Goal: Transaction & Acquisition: Purchase product/service

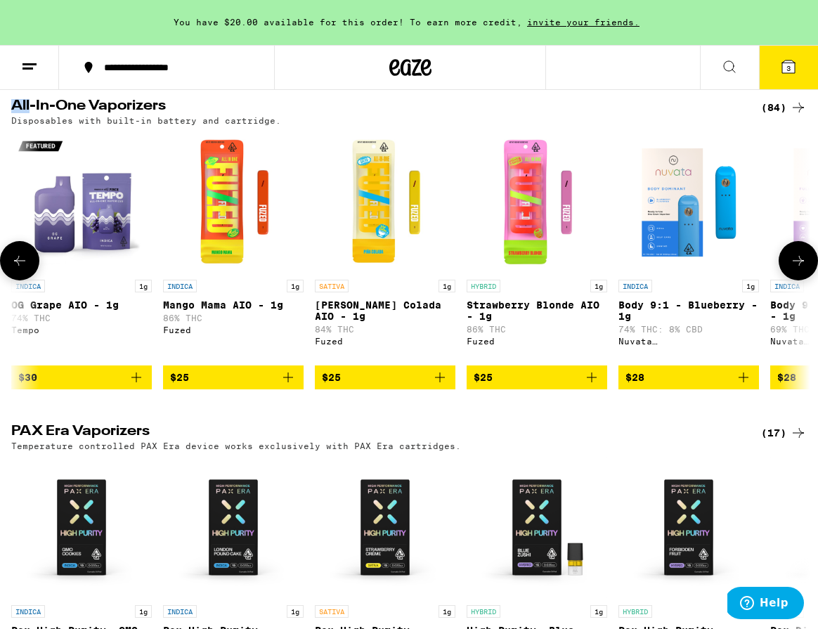
scroll to position [0, 10916]
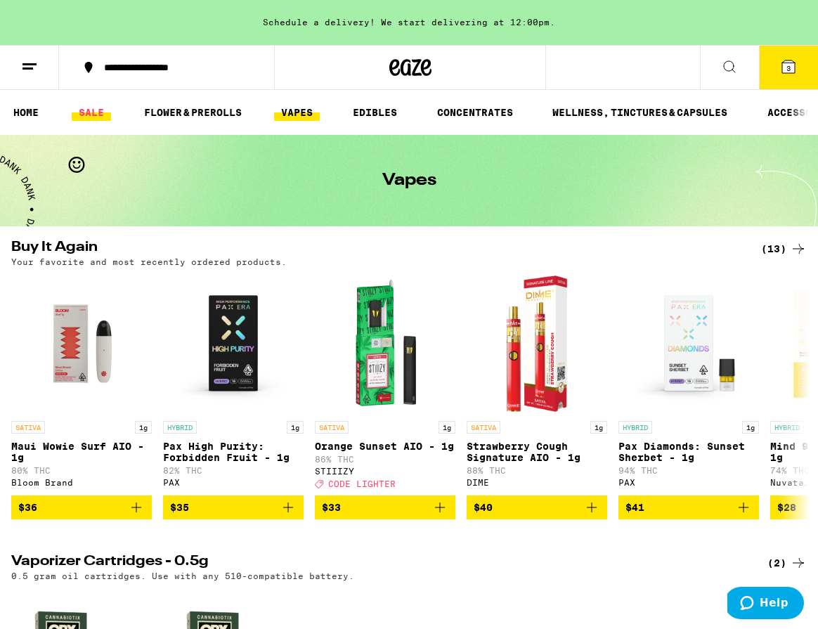
click at [96, 114] on link "SALE" at bounding box center [91, 112] width 39 height 17
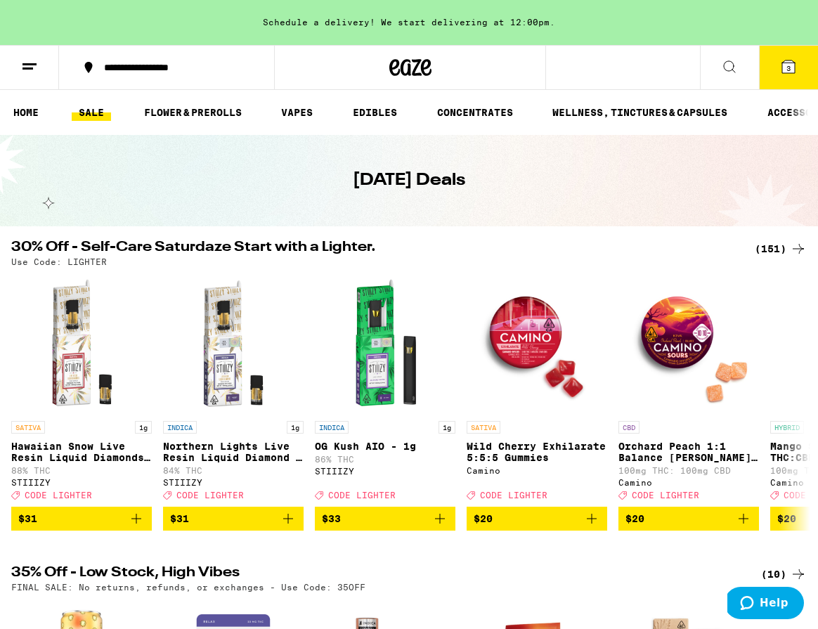
click at [791, 65] on icon at bounding box center [788, 66] width 13 height 13
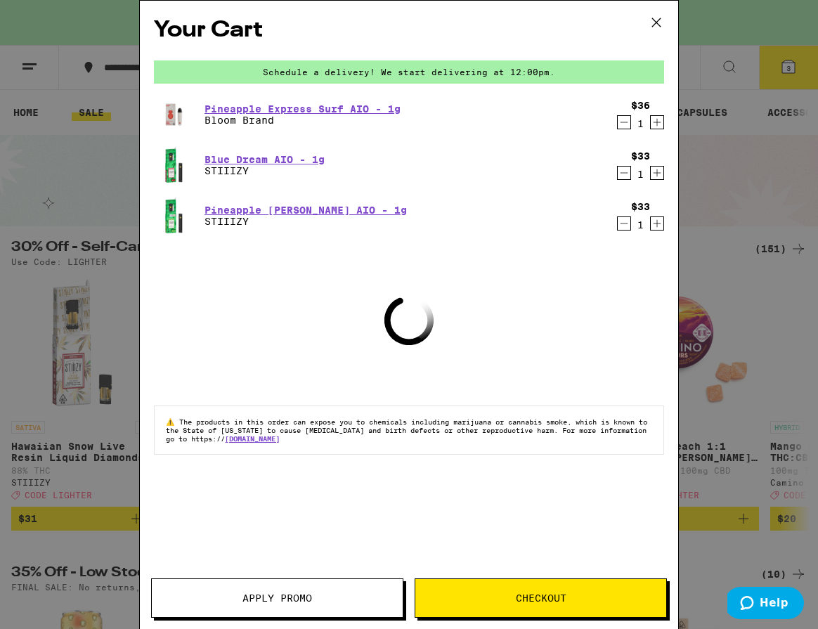
click at [626, 122] on icon "Decrement" at bounding box center [624, 122] width 13 height 17
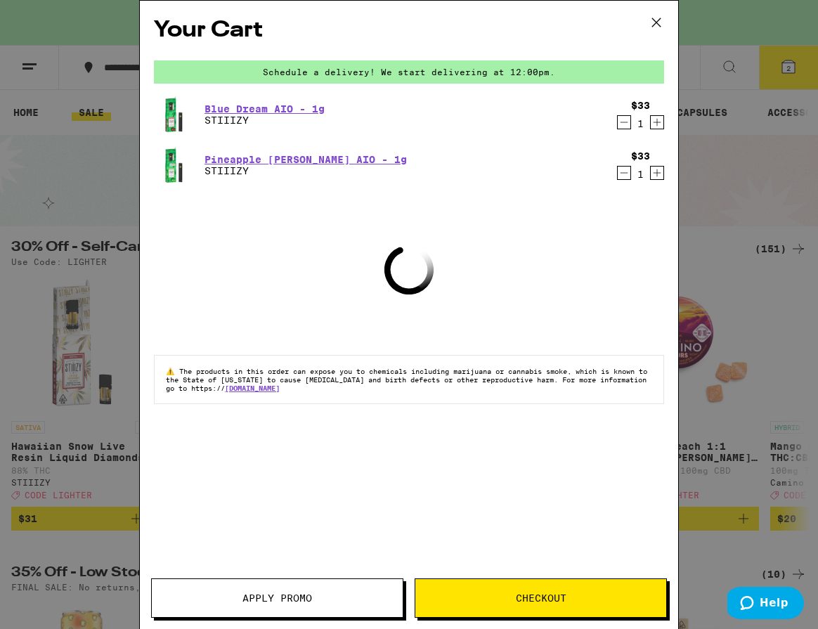
click at [624, 126] on icon "Decrement" at bounding box center [624, 122] width 13 height 17
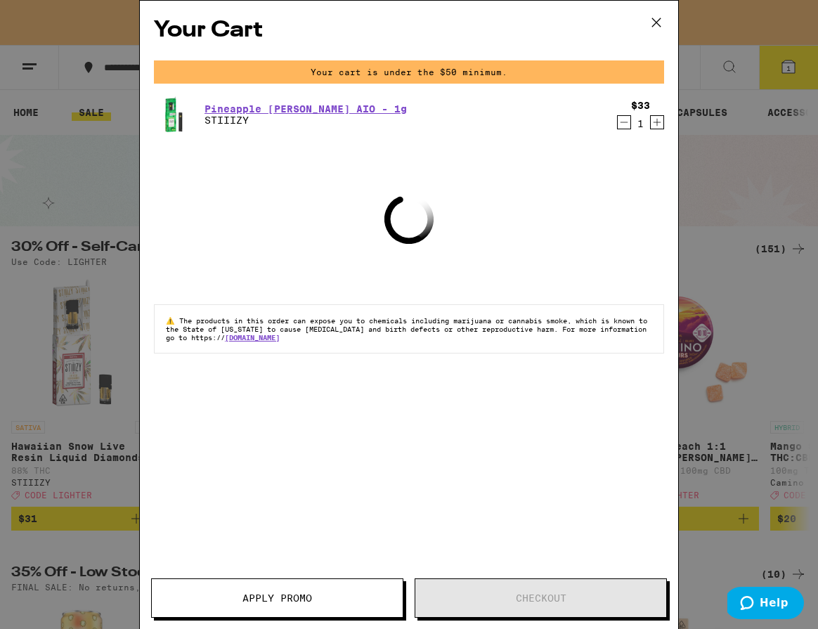
click at [623, 124] on icon "Decrement" at bounding box center [624, 122] width 13 height 17
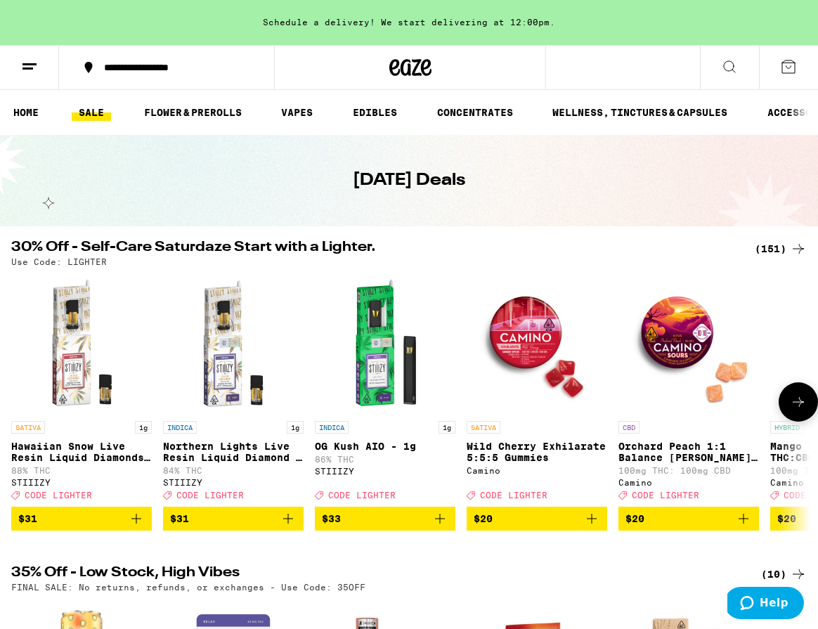
click at [802, 403] on icon at bounding box center [798, 401] width 17 height 17
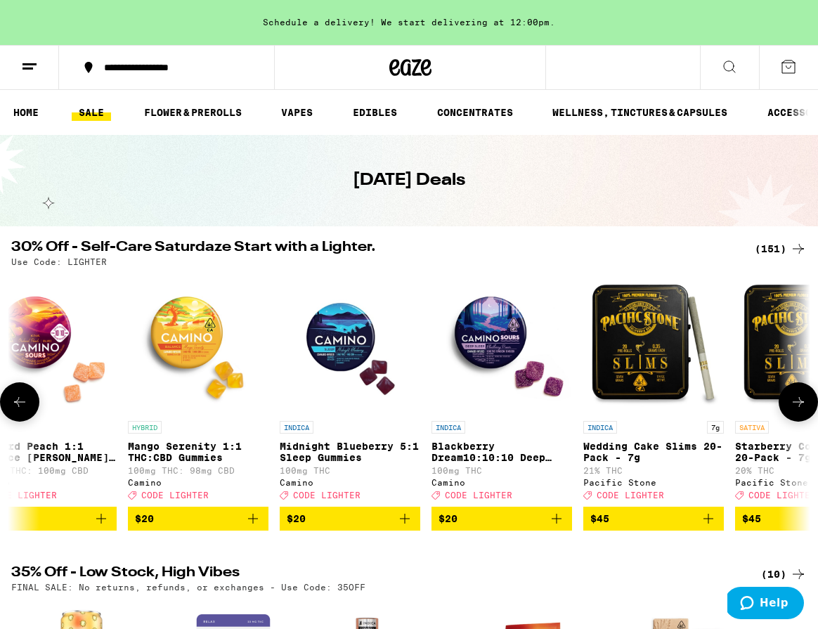
click at [799, 410] on icon at bounding box center [798, 401] width 17 height 17
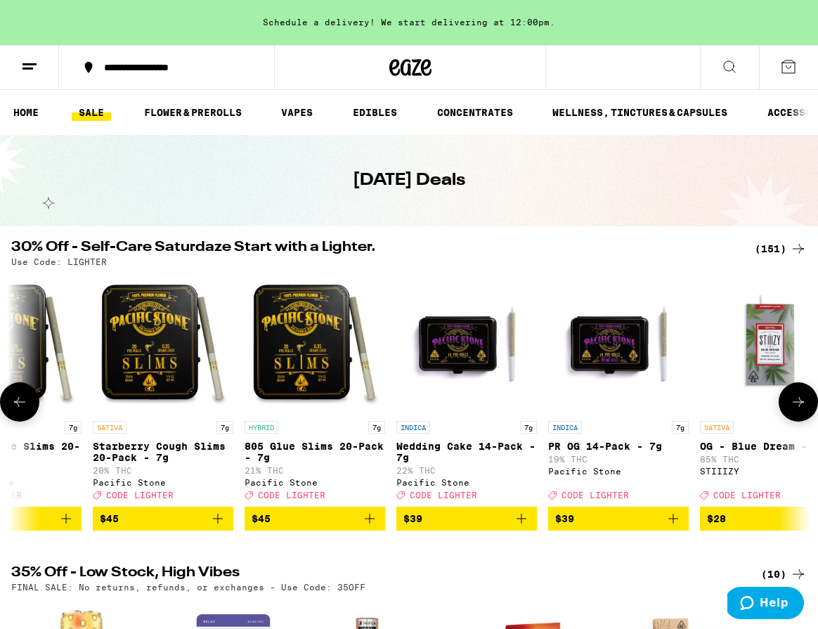
click at [372, 527] on icon "Add to bag" at bounding box center [369, 518] width 17 height 17
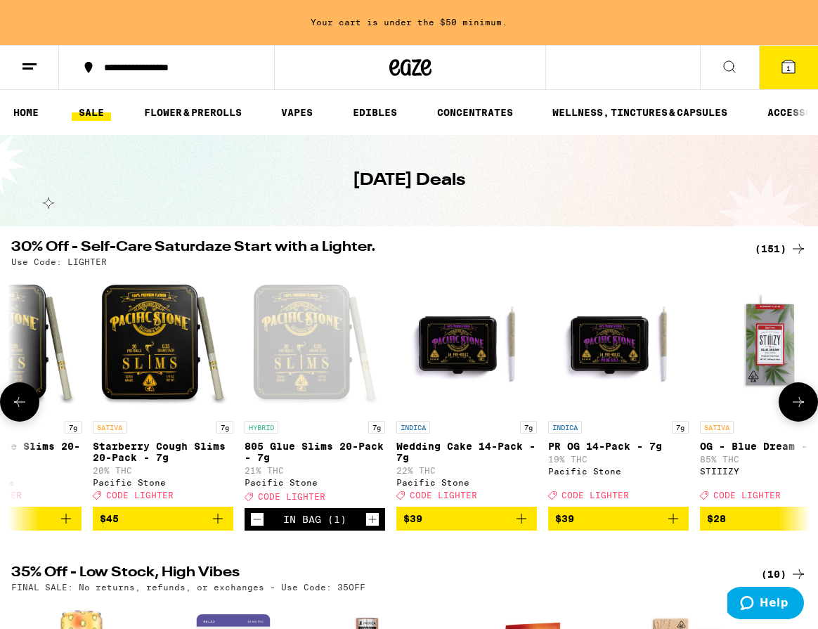
click at [801, 410] on icon at bounding box center [798, 401] width 17 height 17
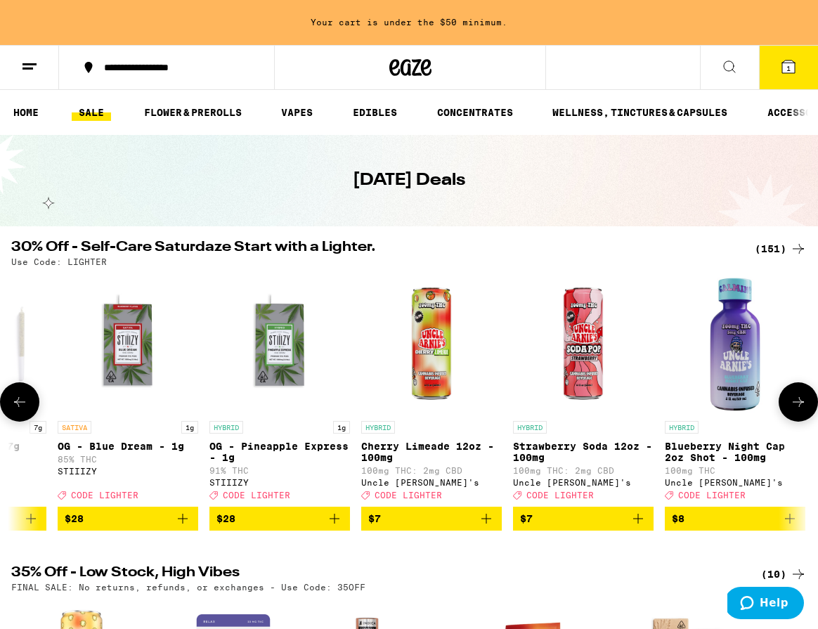
click at [801, 410] on icon at bounding box center [798, 401] width 17 height 17
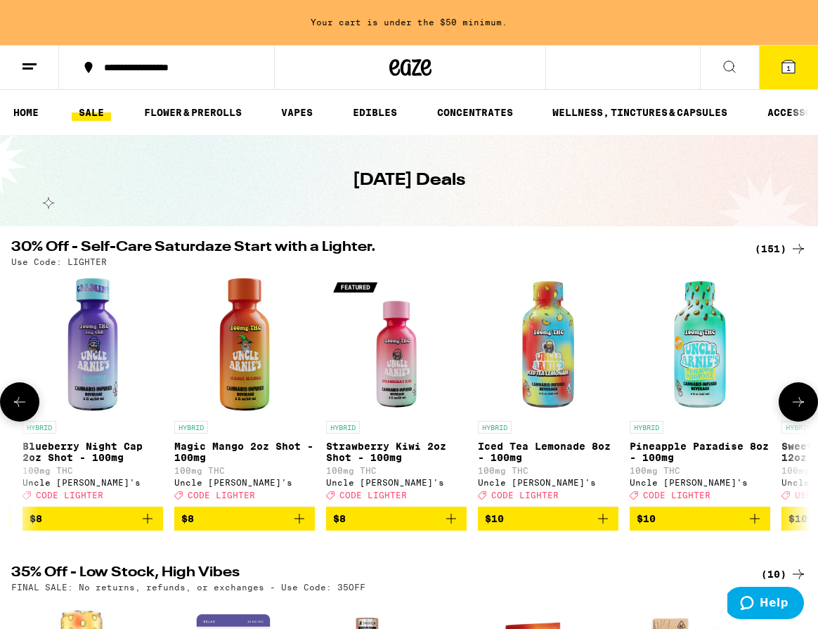
click at [801, 410] on icon at bounding box center [798, 401] width 17 height 17
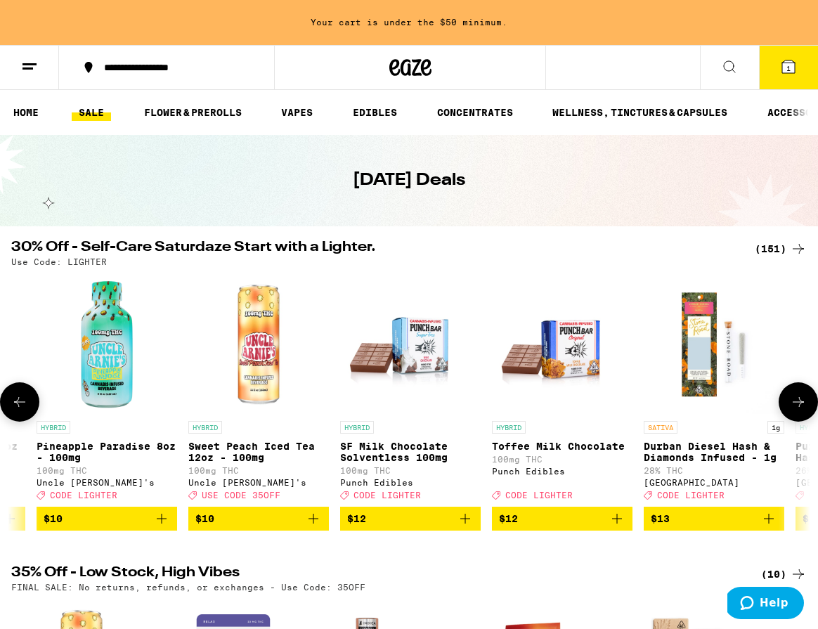
scroll to position [0, 3211]
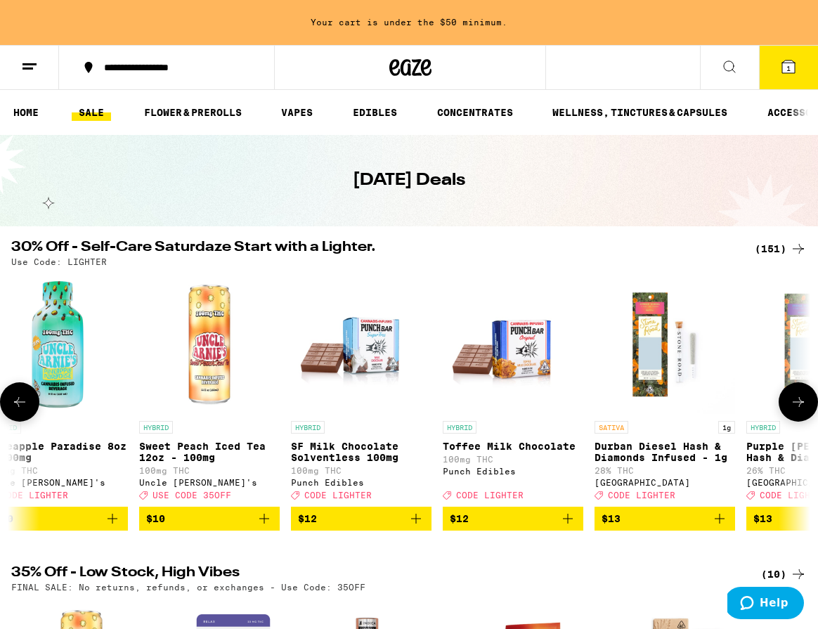
click at [801, 410] on icon at bounding box center [798, 401] width 17 height 17
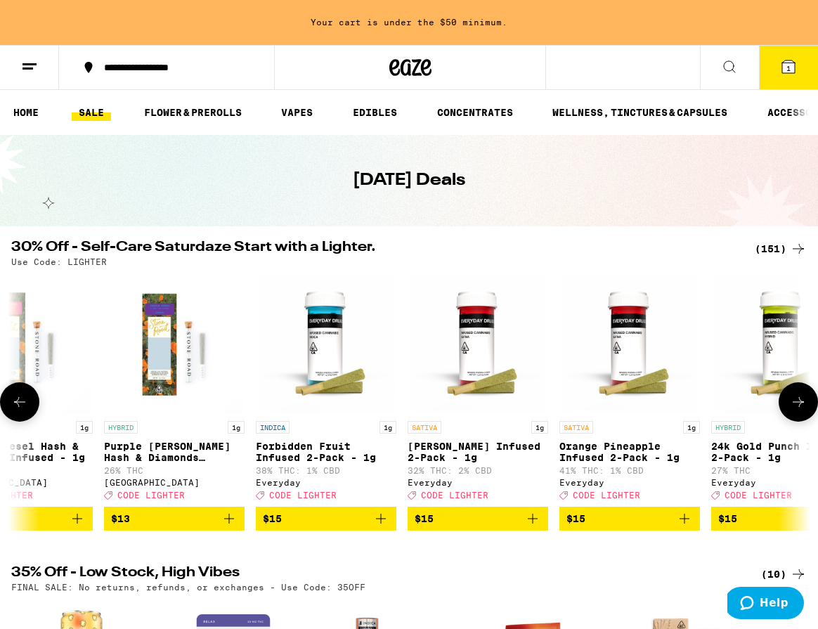
click at [801, 410] on icon at bounding box center [798, 401] width 17 height 17
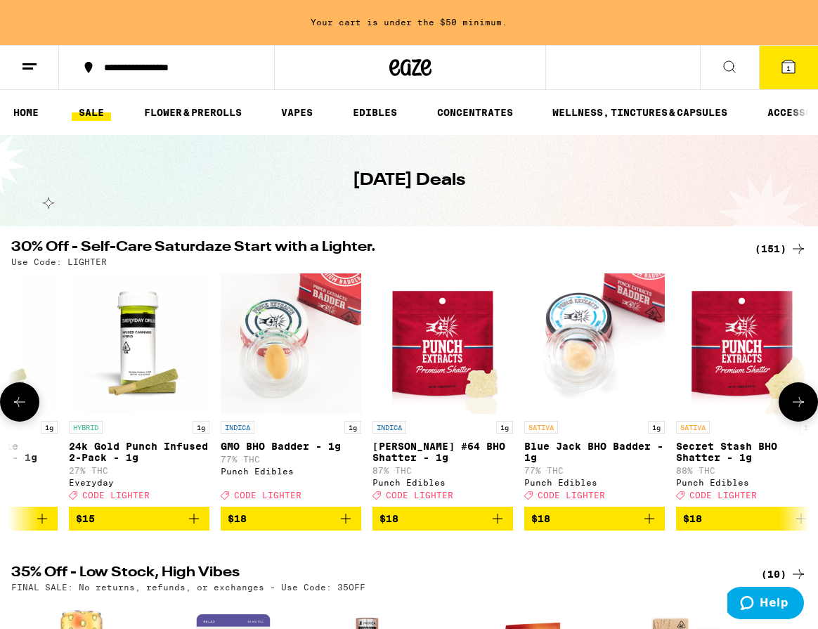
click at [801, 410] on icon at bounding box center [798, 401] width 17 height 17
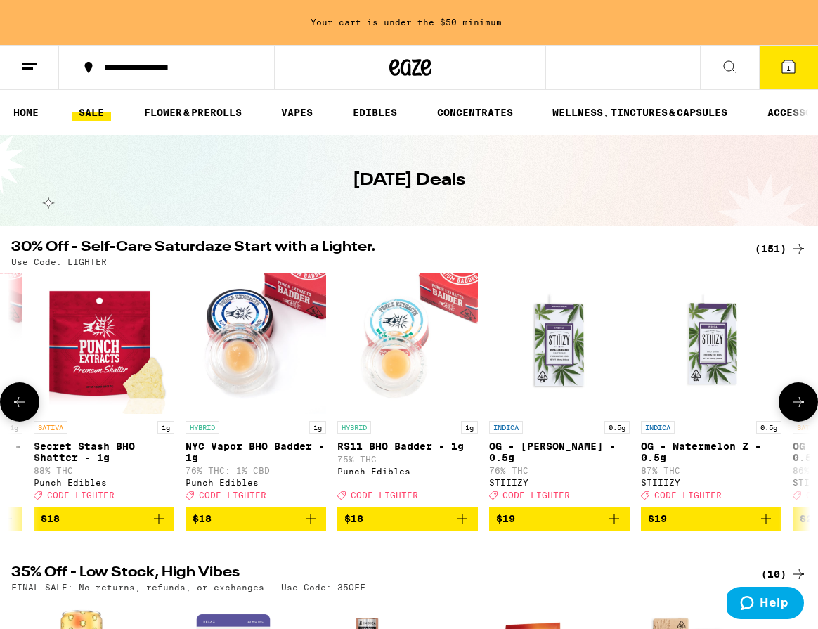
click at [801, 410] on icon at bounding box center [798, 401] width 17 height 17
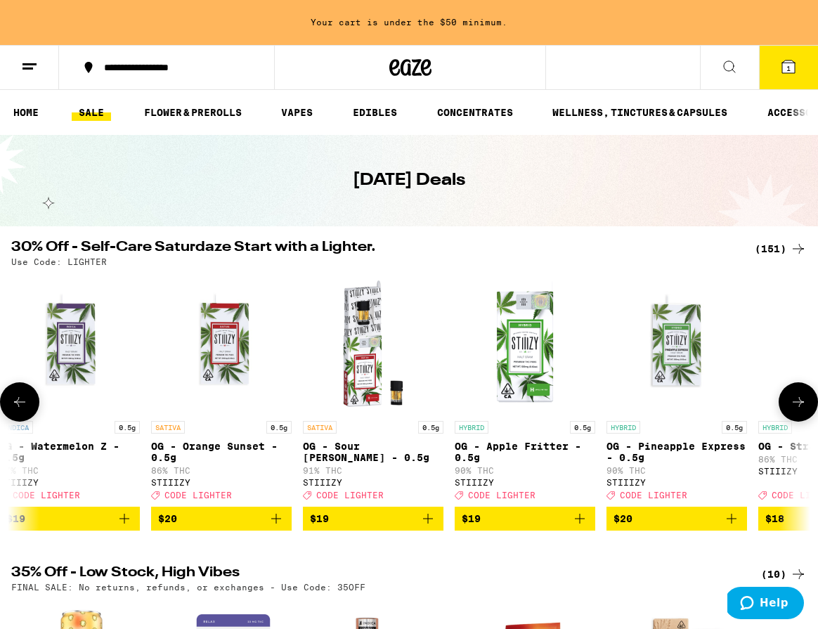
scroll to position [0, 5779]
click at [801, 410] on icon at bounding box center [798, 401] width 17 height 17
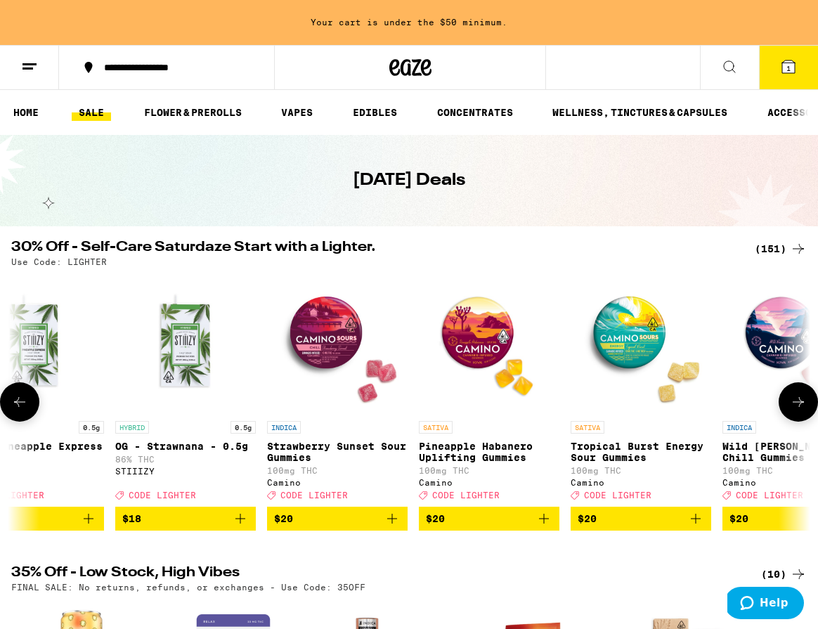
click at [801, 410] on icon at bounding box center [798, 401] width 17 height 17
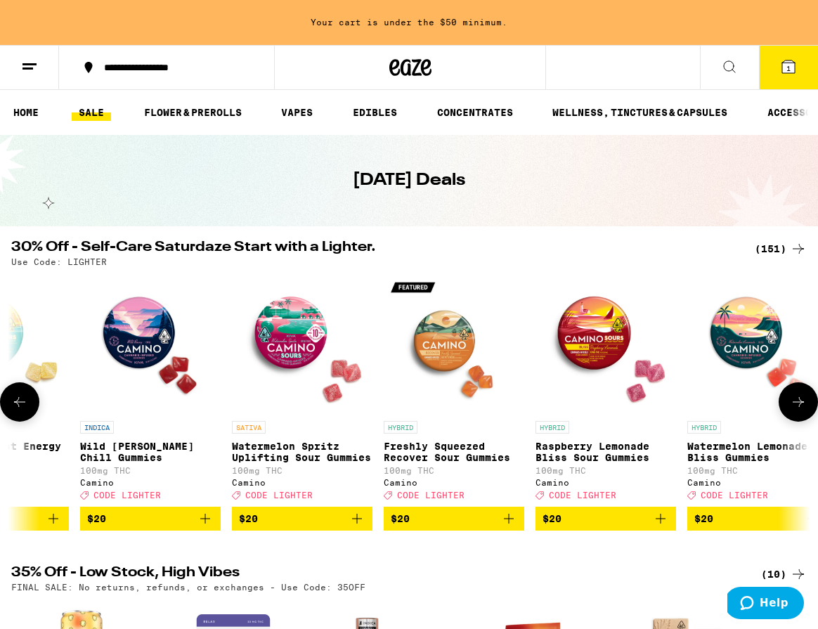
click at [801, 410] on icon at bounding box center [798, 401] width 17 height 17
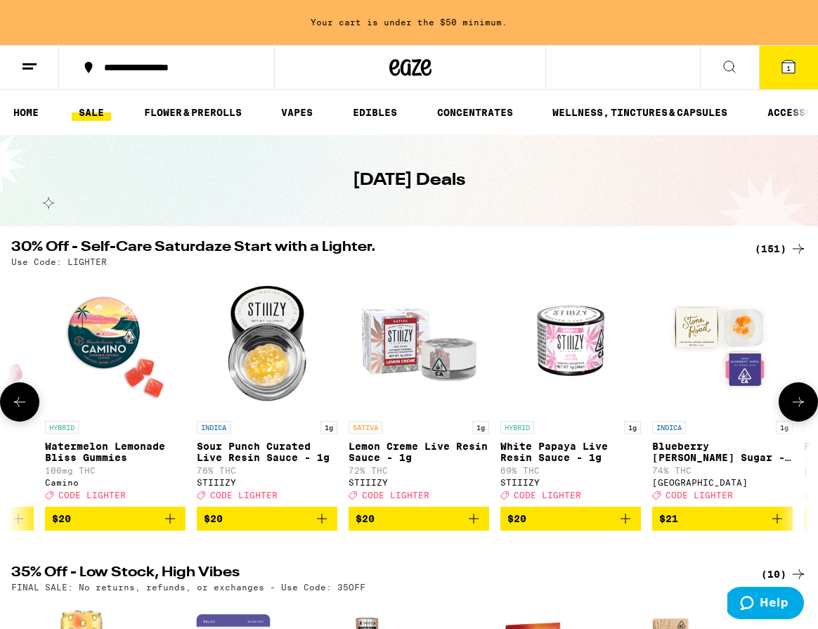
click at [801, 410] on icon at bounding box center [798, 401] width 17 height 17
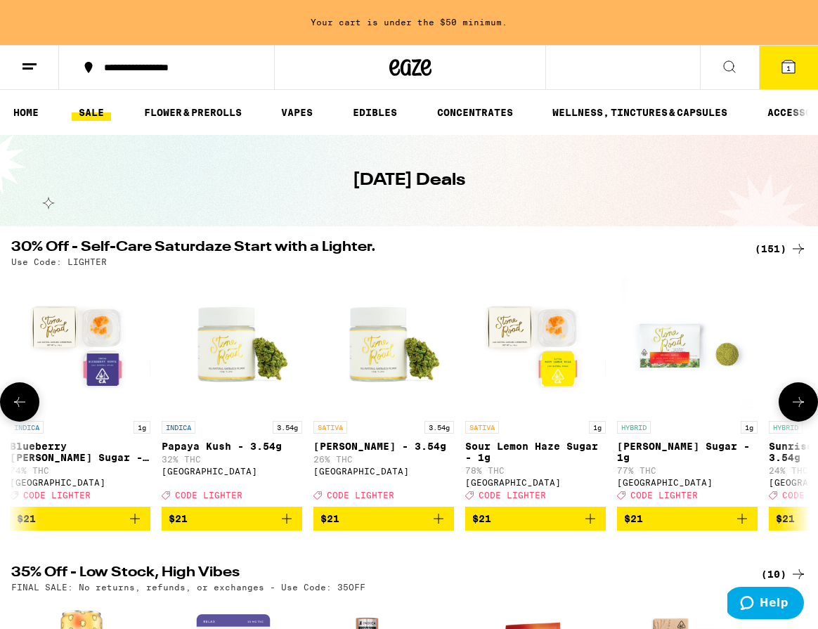
click at [801, 410] on icon at bounding box center [798, 401] width 17 height 17
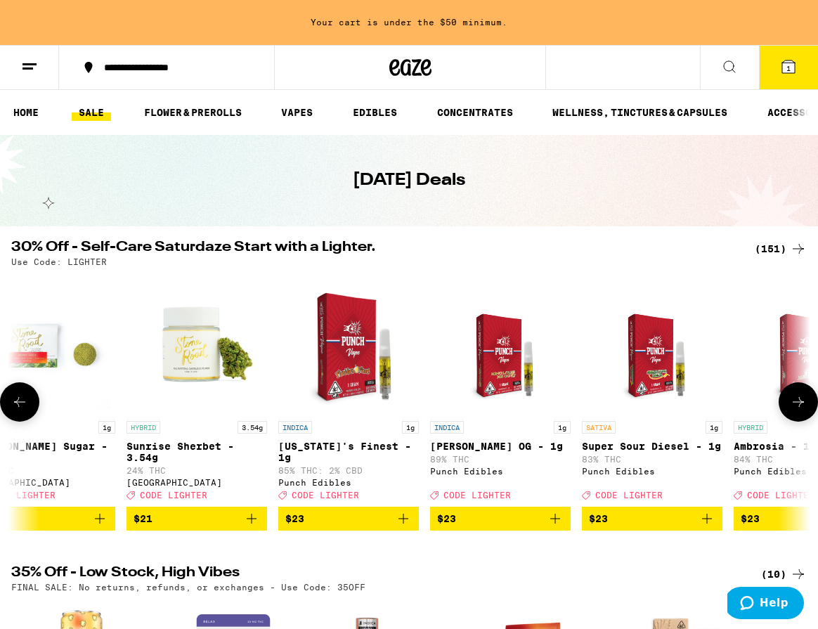
click at [801, 410] on icon at bounding box center [798, 401] width 17 height 17
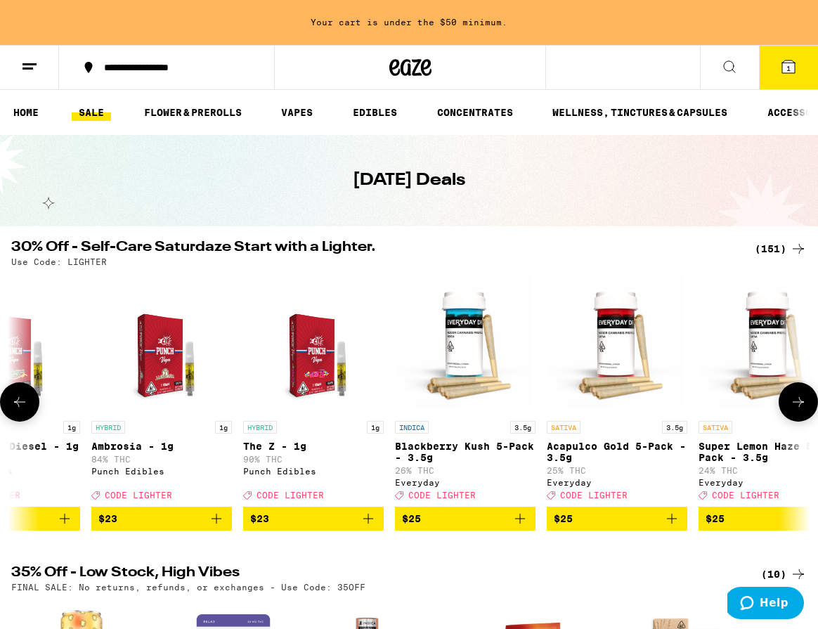
click at [801, 410] on icon at bounding box center [798, 401] width 17 height 17
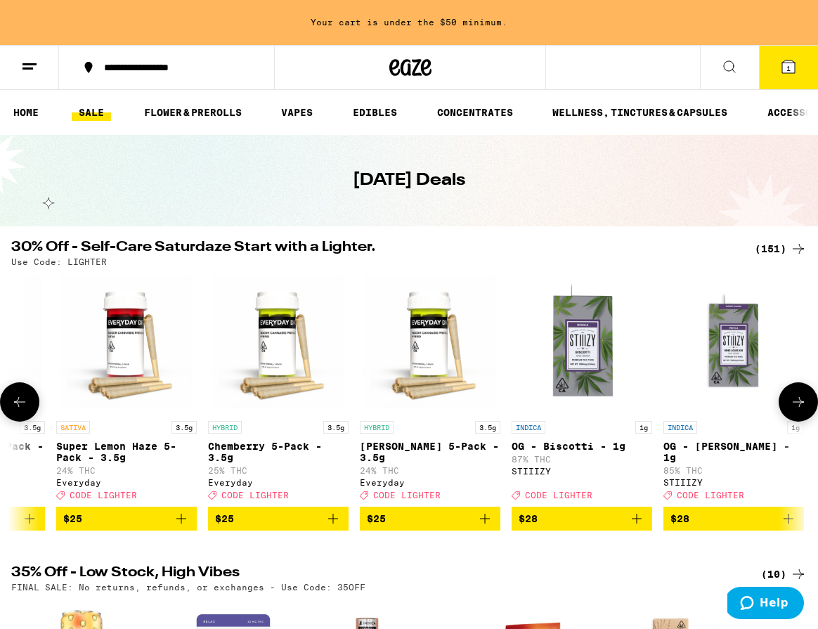
click at [801, 410] on icon at bounding box center [798, 401] width 17 height 17
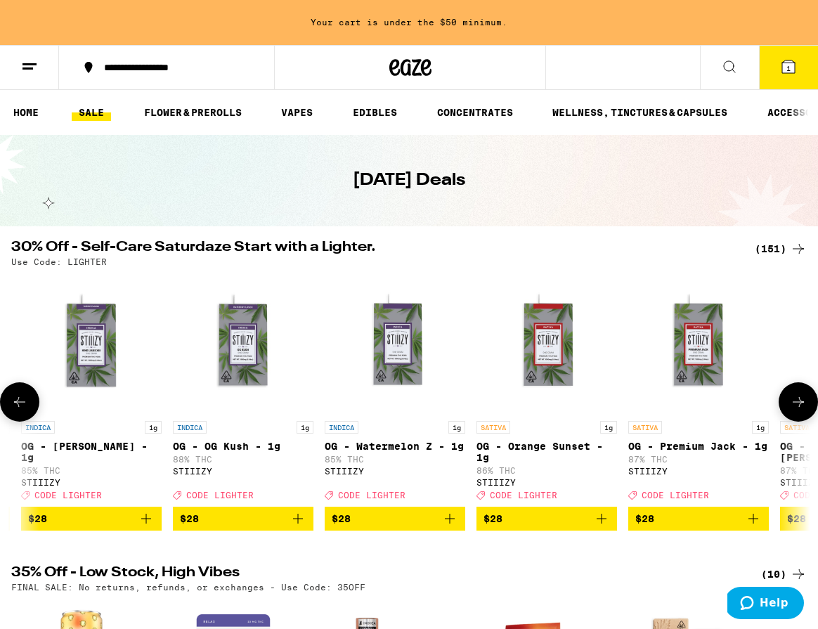
click at [801, 410] on icon at bounding box center [798, 401] width 17 height 17
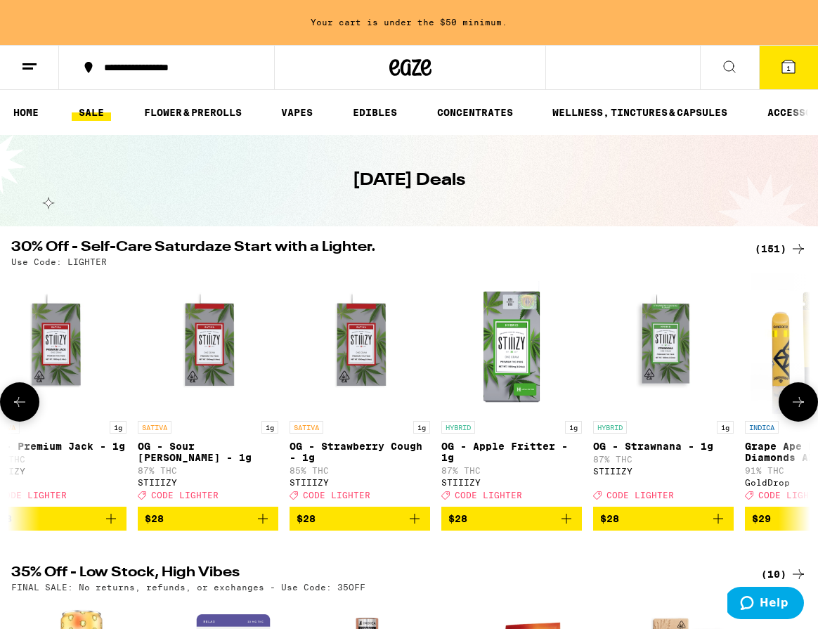
click at [801, 410] on icon at bounding box center [798, 401] width 17 height 17
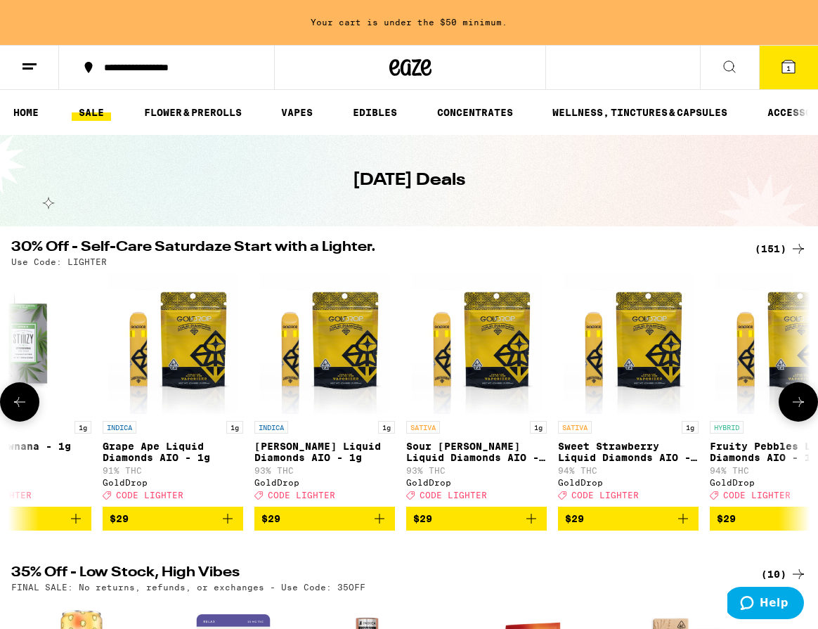
click at [801, 410] on icon at bounding box center [798, 401] width 17 height 17
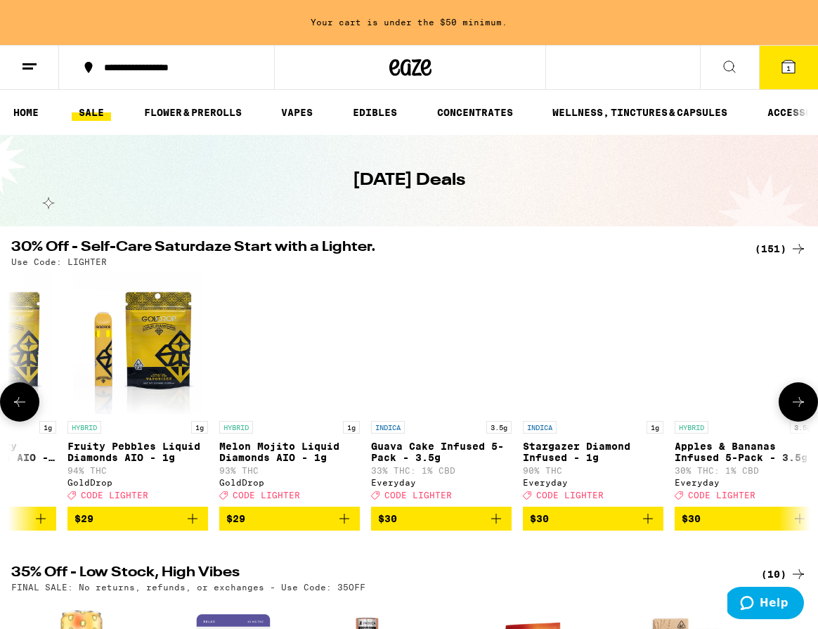
click at [801, 410] on icon at bounding box center [798, 401] width 17 height 17
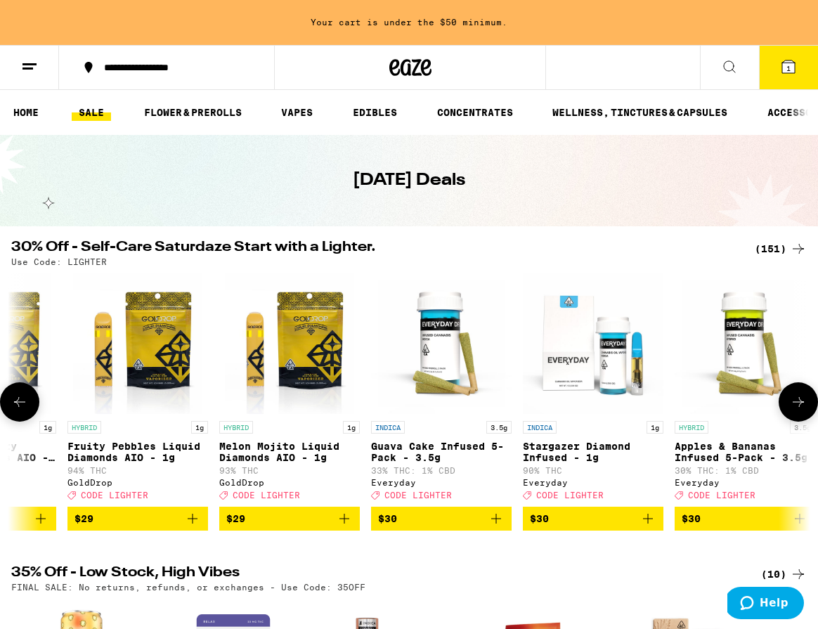
scroll to position [0, 13485]
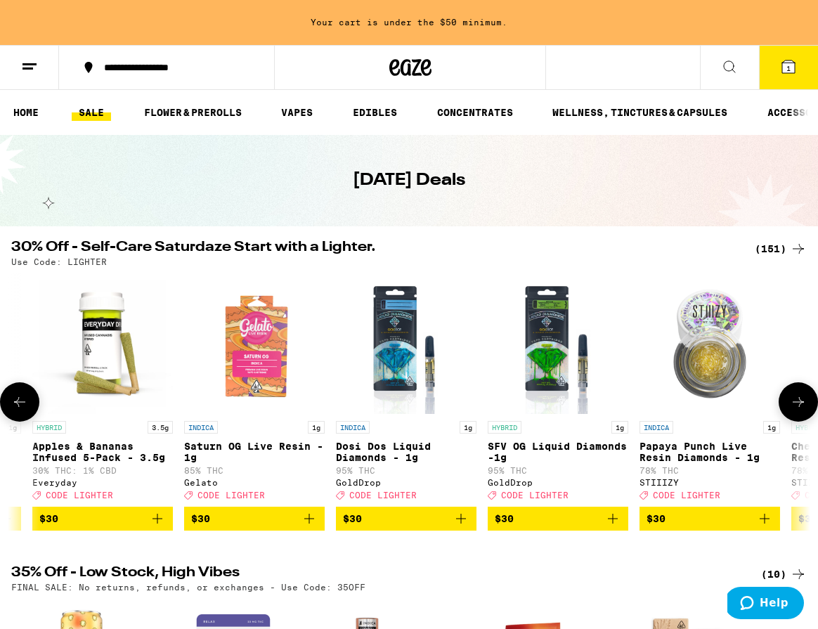
click at [801, 410] on icon at bounding box center [798, 401] width 17 height 17
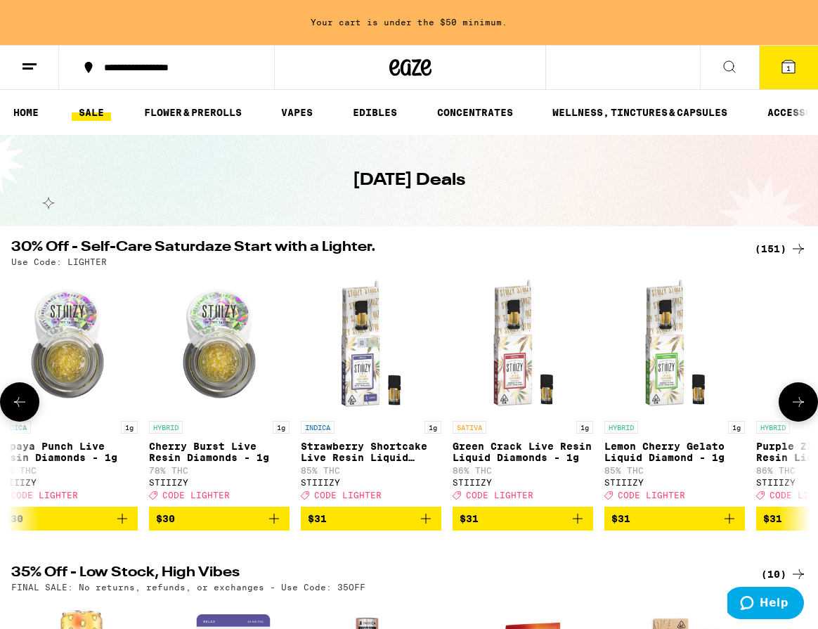
click at [801, 410] on icon at bounding box center [798, 401] width 17 height 17
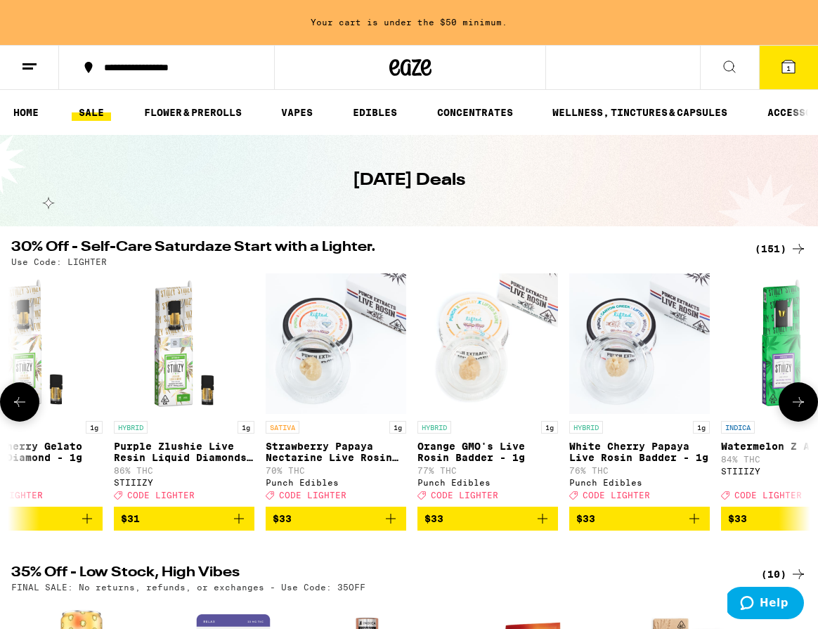
click at [801, 410] on icon at bounding box center [798, 401] width 17 height 17
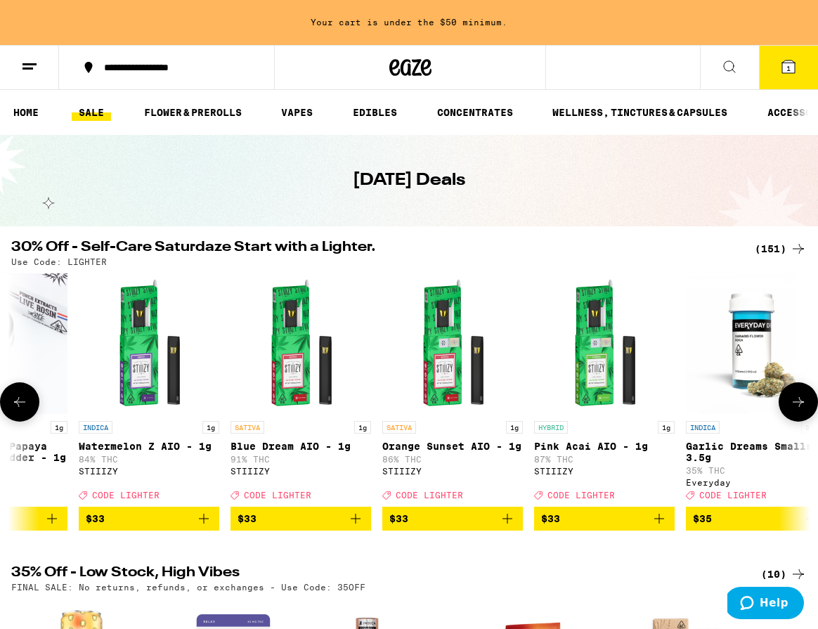
click at [357, 524] on icon "Add to bag" at bounding box center [355, 518] width 17 height 17
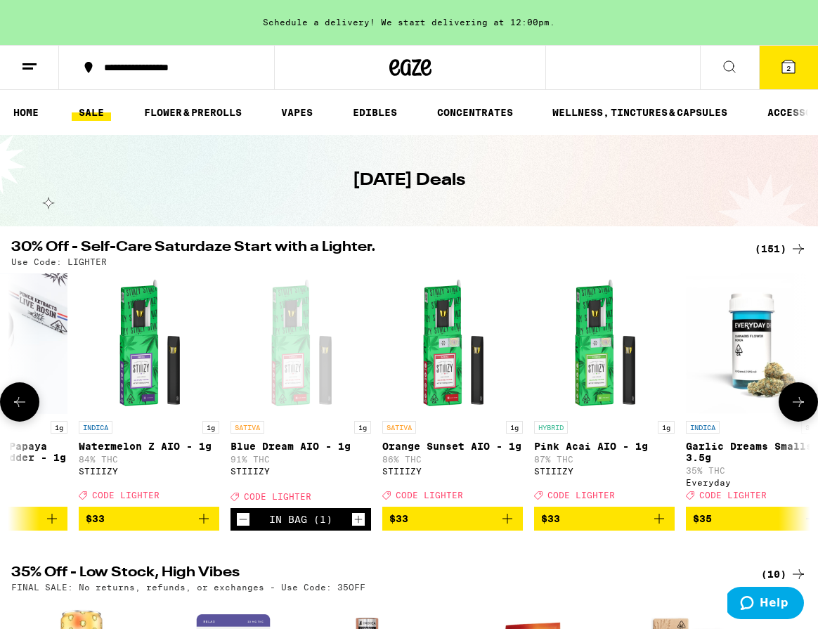
click at [662, 523] on icon "Add to bag" at bounding box center [659, 519] width 10 height 10
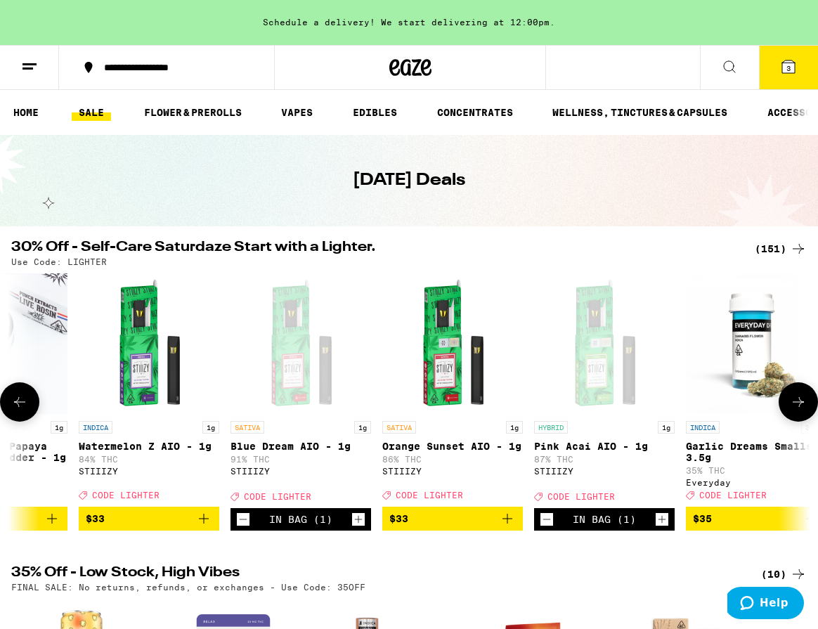
click at [800, 404] on icon at bounding box center [798, 401] width 17 height 17
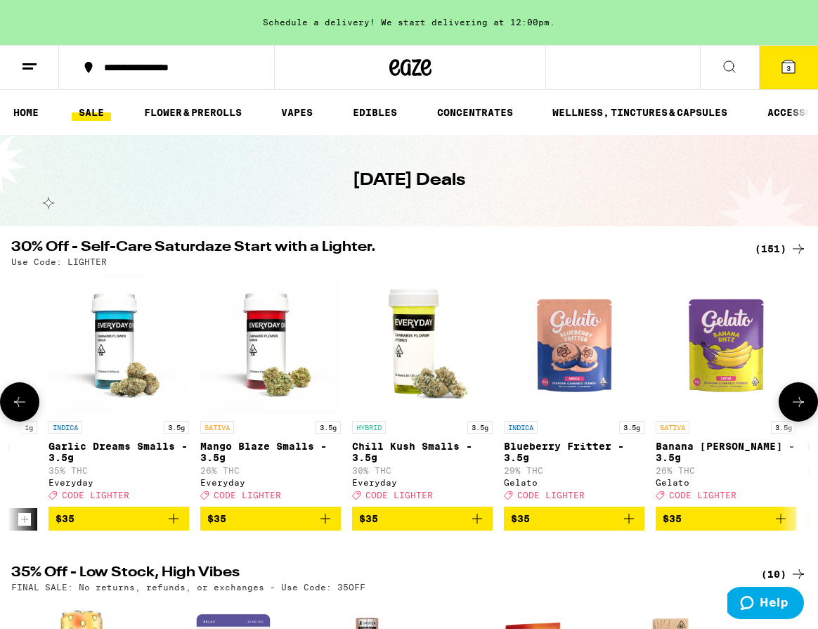
scroll to position [0, 16053]
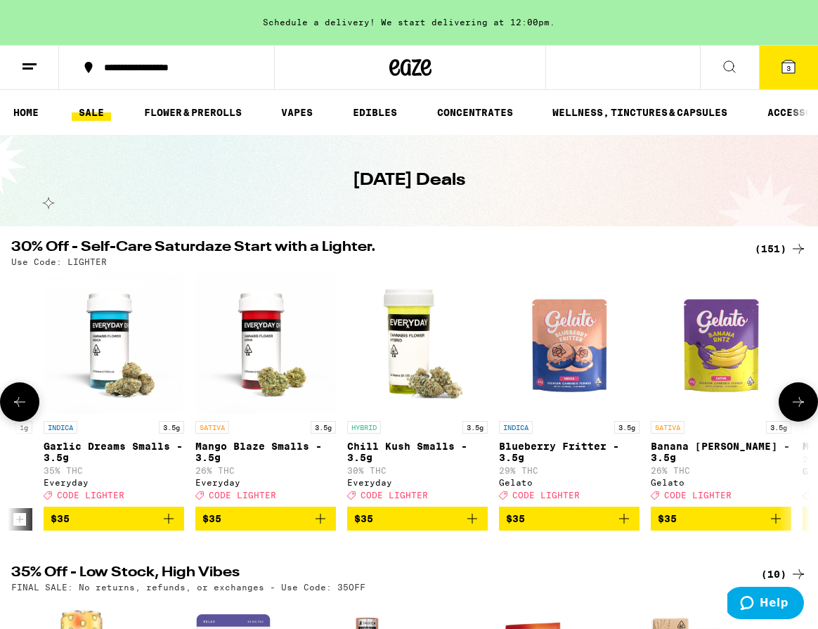
click at [800, 404] on icon at bounding box center [798, 401] width 17 height 17
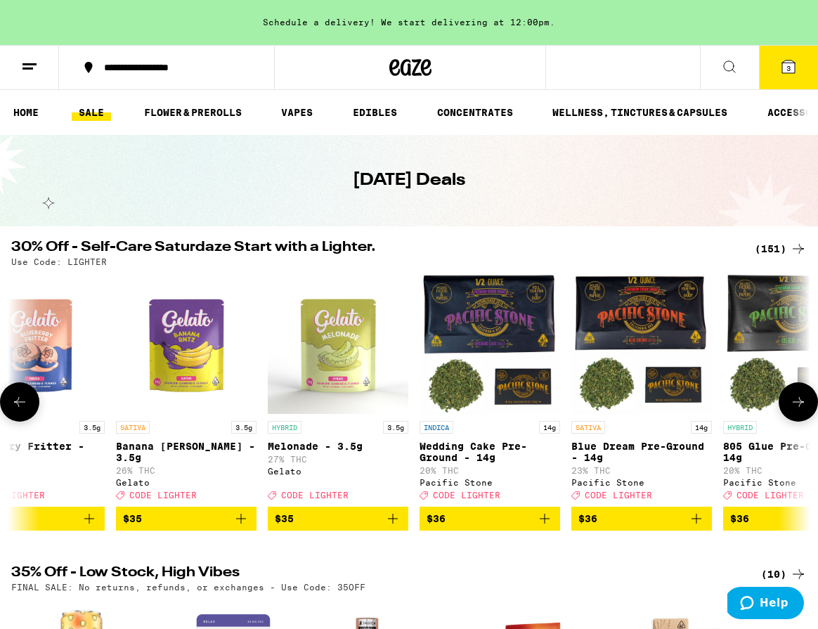
scroll to position [0, 16695]
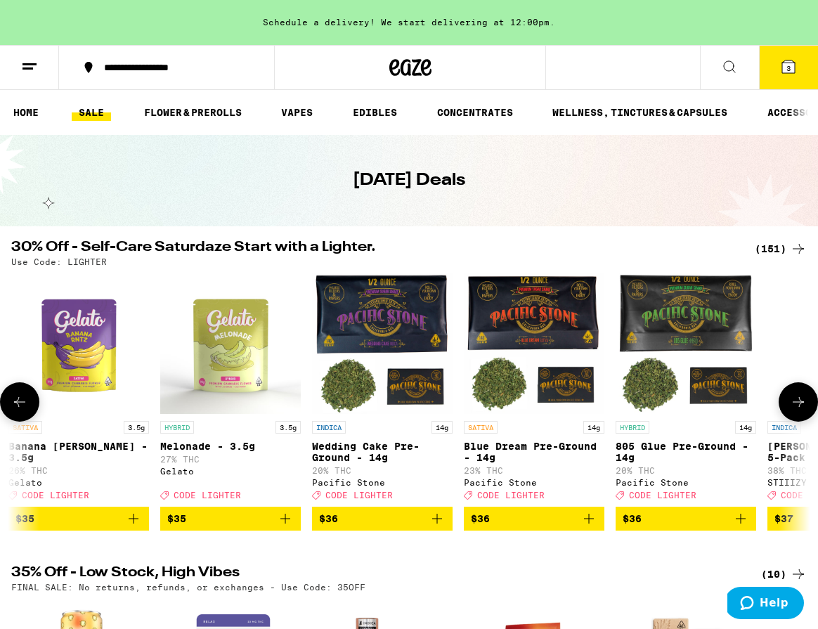
click at [800, 404] on icon at bounding box center [798, 401] width 17 height 17
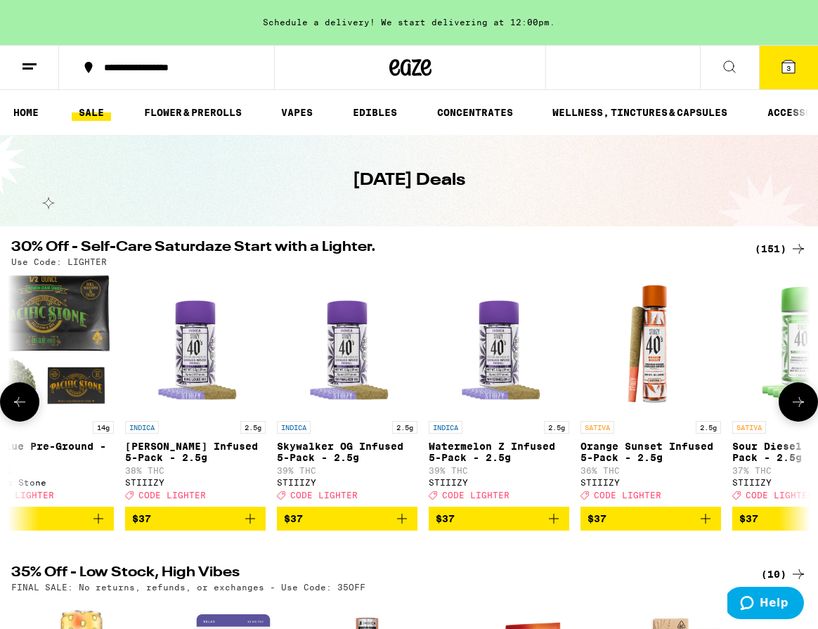
click at [800, 404] on icon at bounding box center [798, 401] width 17 height 17
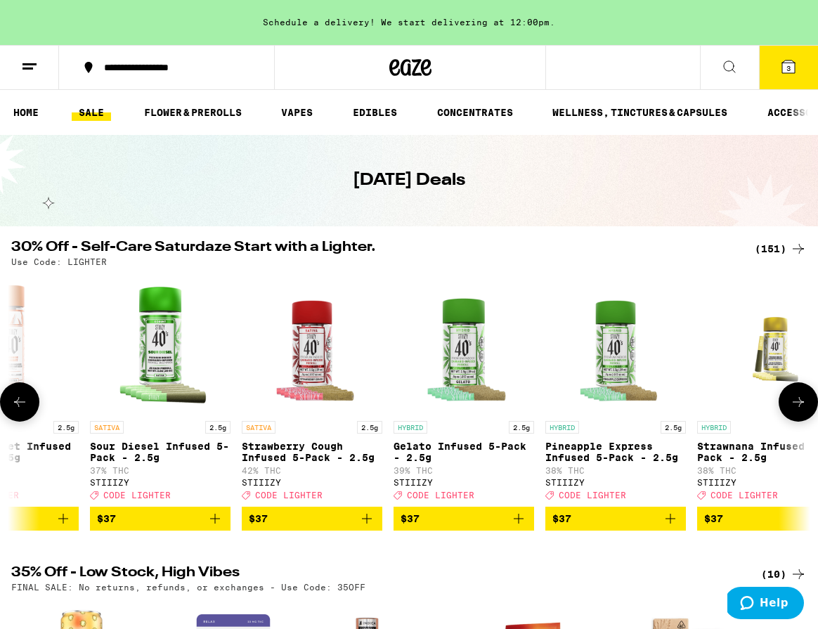
click at [800, 404] on icon at bounding box center [798, 401] width 17 height 17
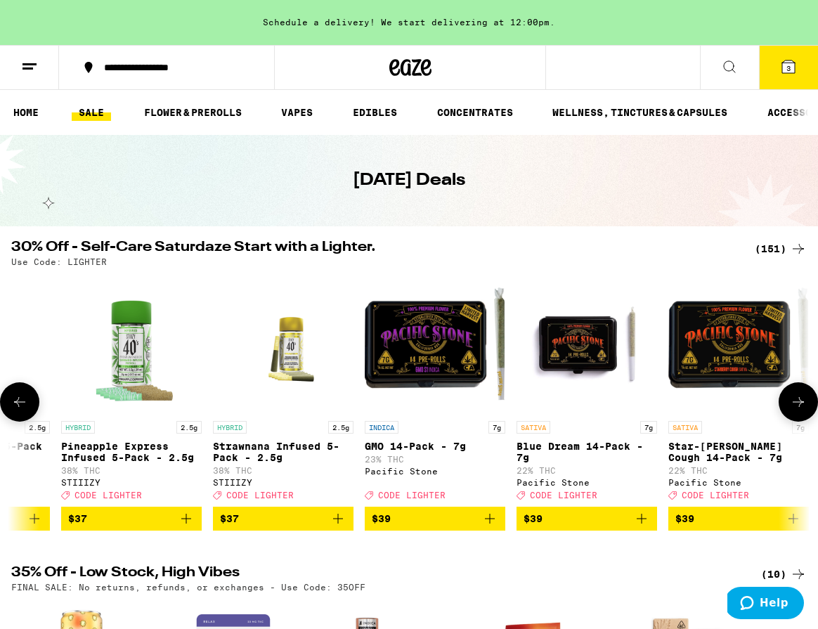
scroll to position [0, 18622]
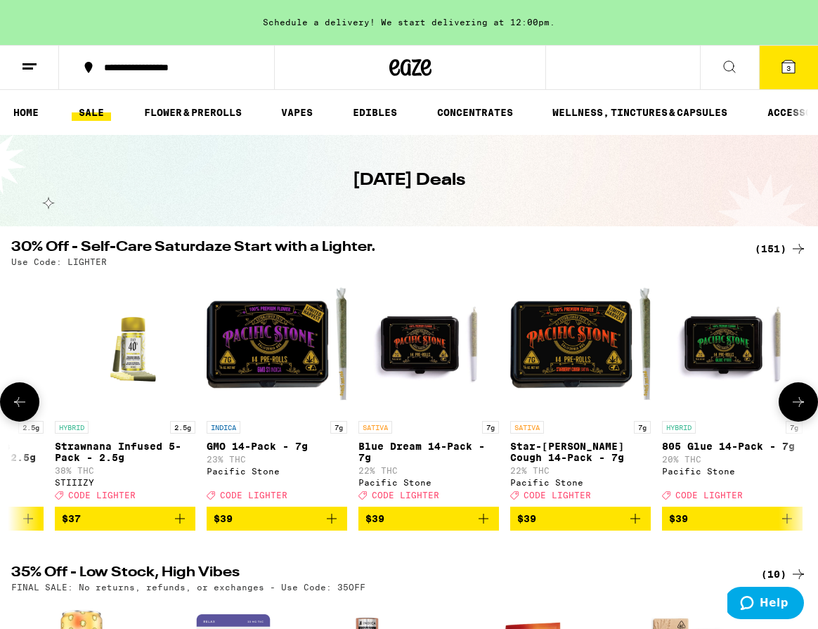
click at [800, 404] on icon at bounding box center [798, 401] width 17 height 17
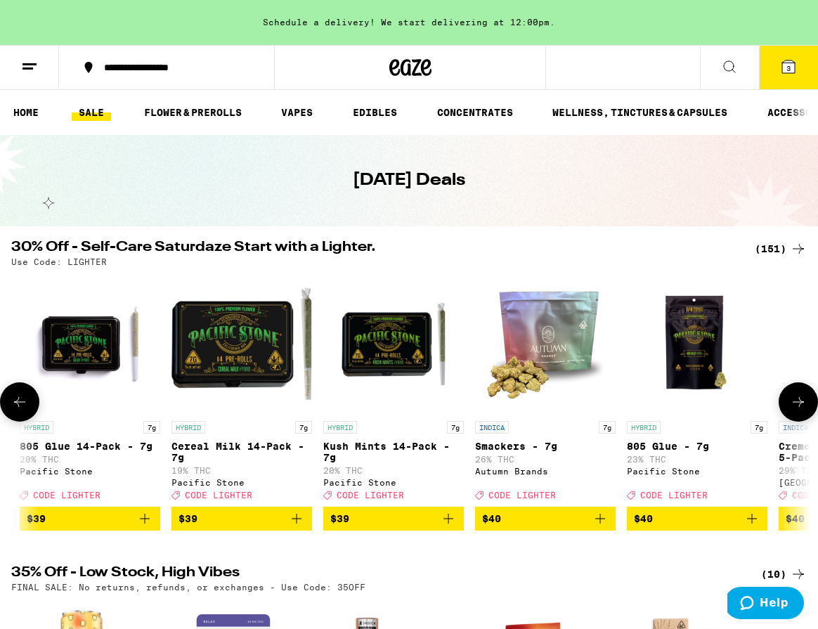
click at [800, 404] on icon at bounding box center [798, 401] width 17 height 17
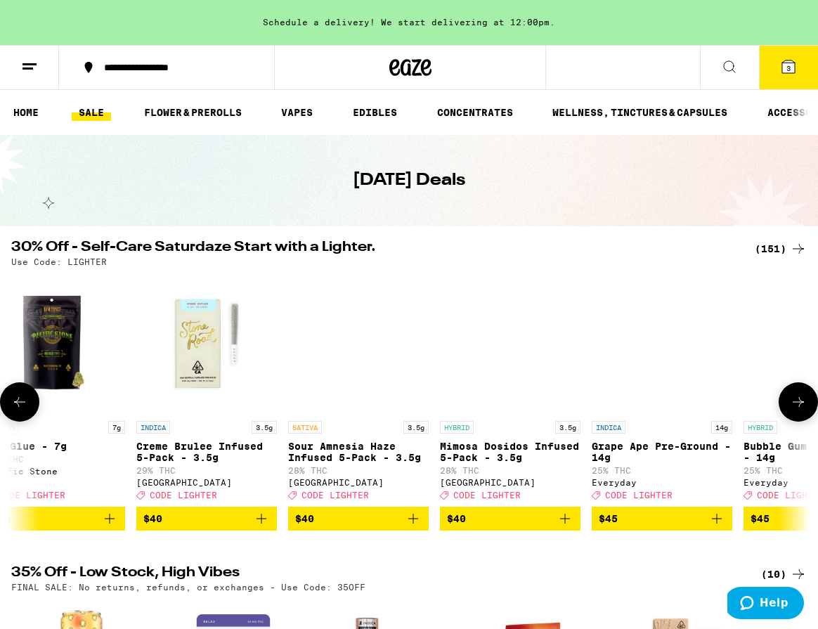
click at [800, 404] on icon at bounding box center [798, 401] width 17 height 17
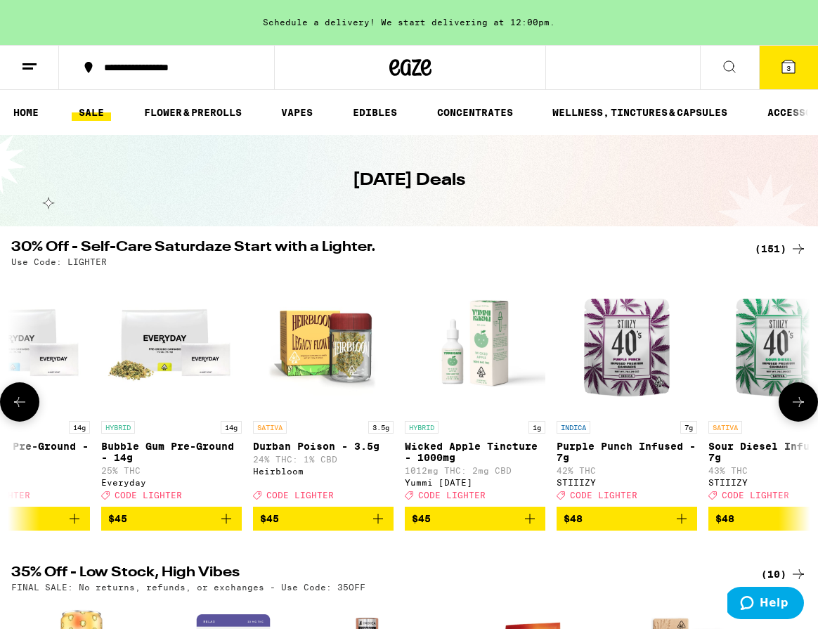
click at [800, 404] on icon at bounding box center [798, 401] width 17 height 17
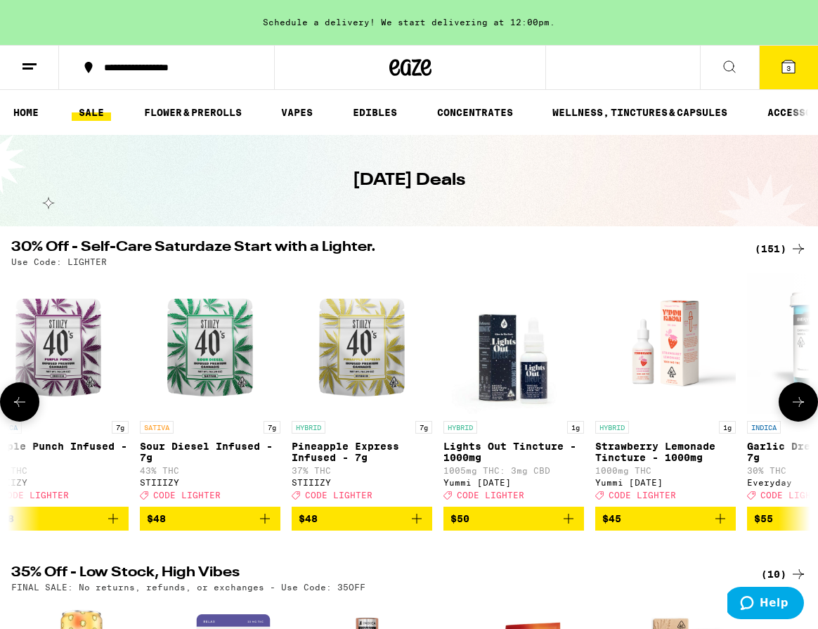
scroll to position [0, 21190]
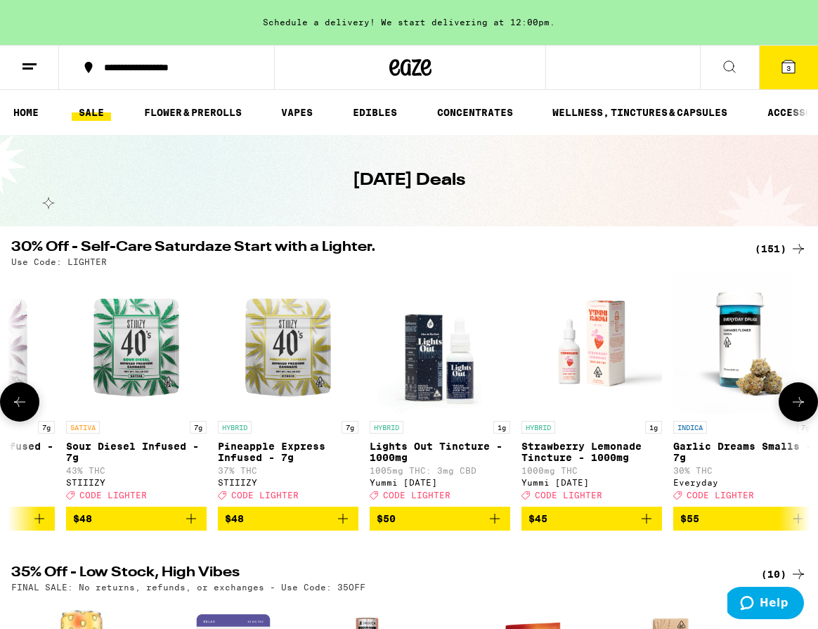
click at [800, 404] on icon at bounding box center [798, 401] width 17 height 17
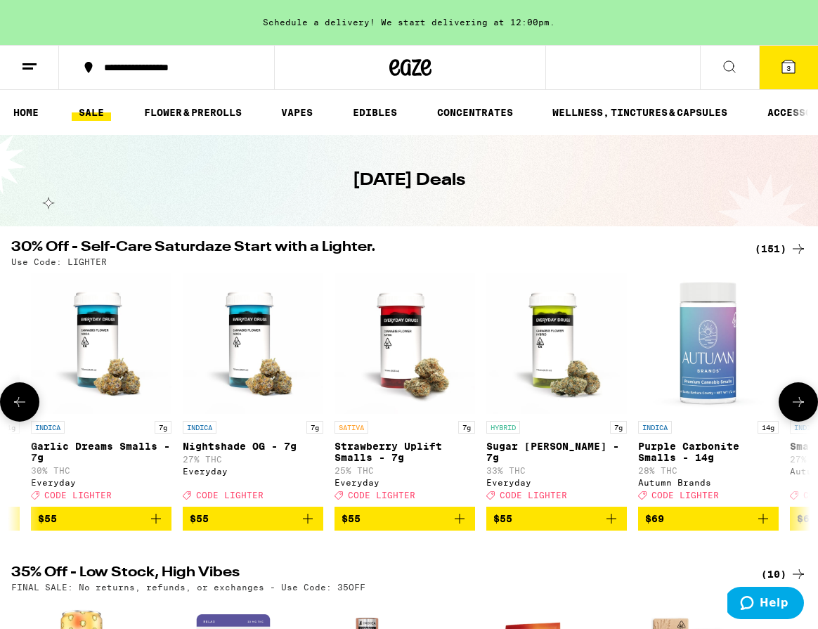
click at [800, 404] on icon at bounding box center [798, 401] width 17 height 17
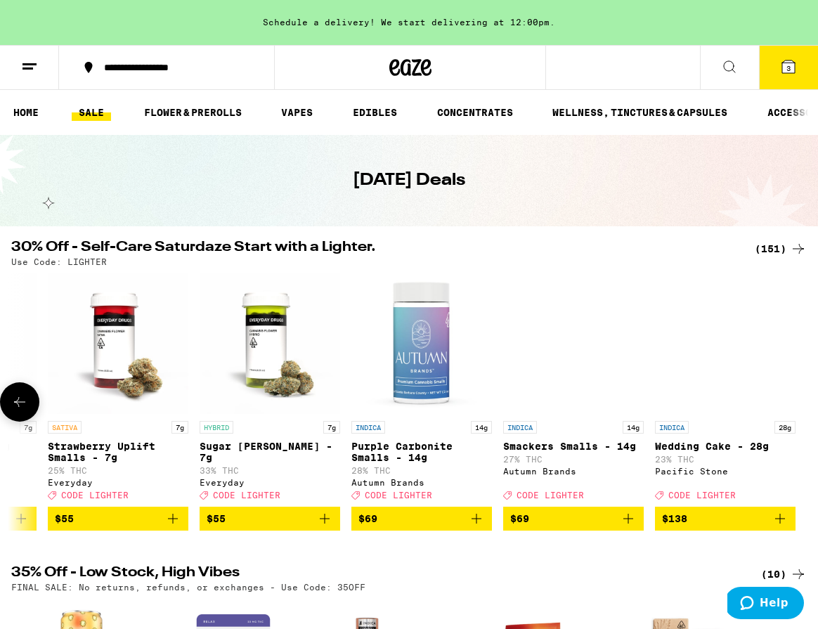
click at [800, 404] on div at bounding box center [797, 401] width 39 height 39
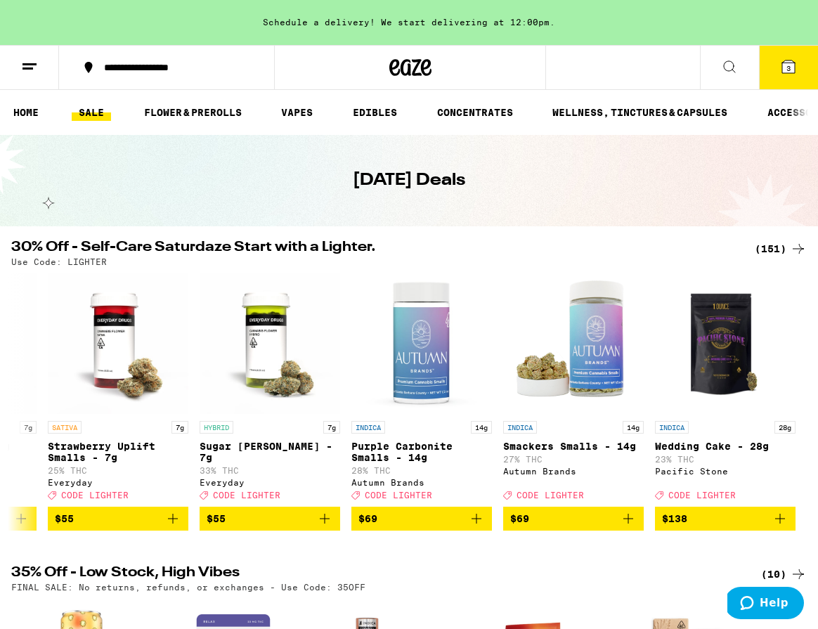
click at [790, 63] on icon at bounding box center [788, 66] width 13 height 13
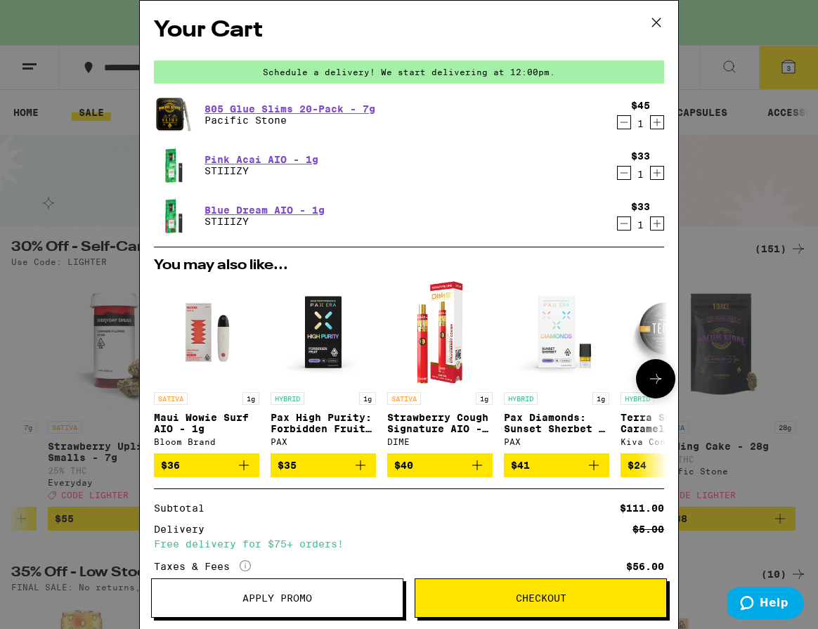
click at [365, 468] on icon "Add to bag" at bounding box center [360, 465] width 17 height 17
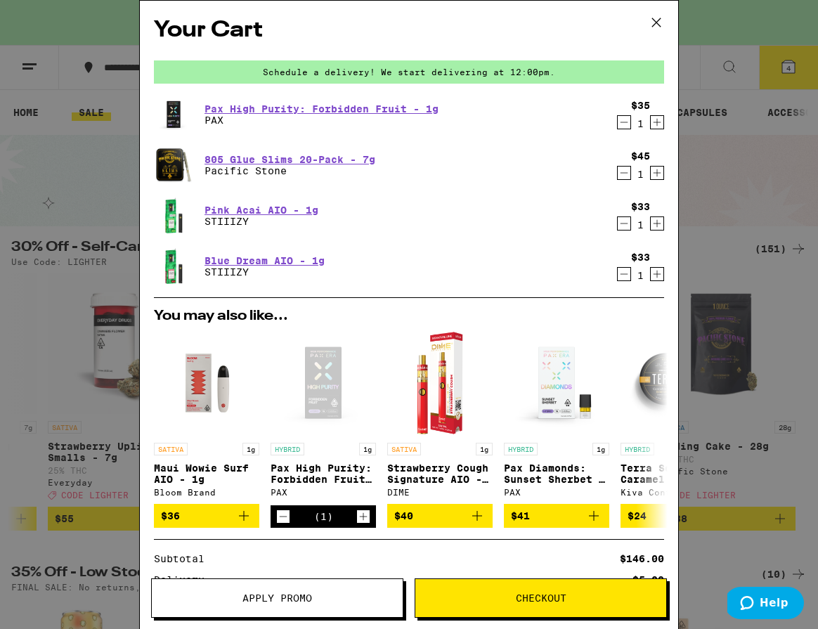
click at [372, 596] on span "Apply Promo" at bounding box center [277, 598] width 251 height 10
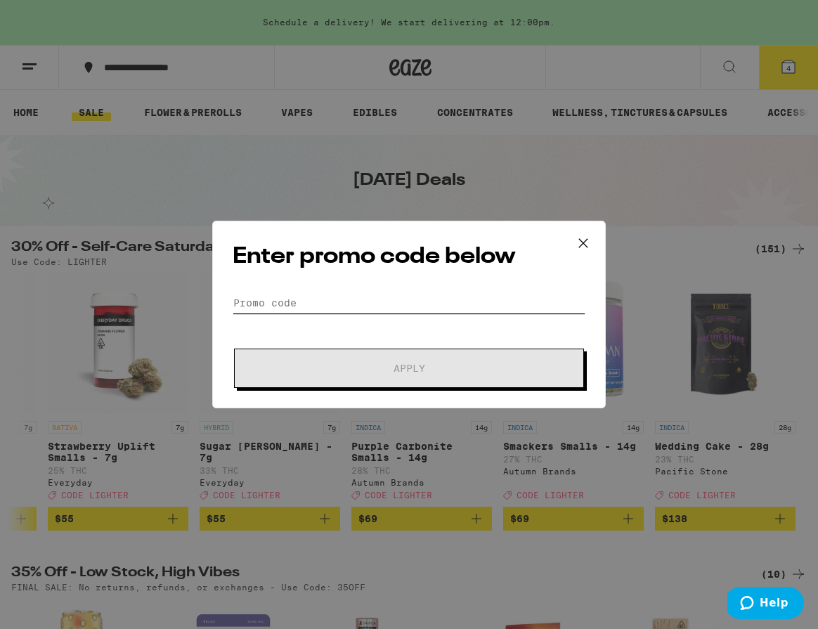
click at [362, 310] on input "Promo Code" at bounding box center [409, 302] width 353 height 21
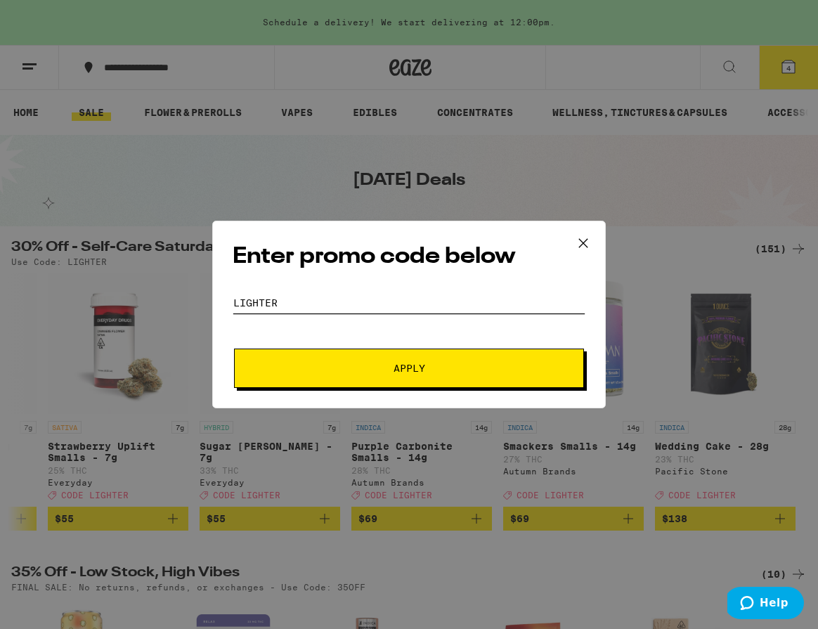
type input "lighter"
click at [424, 372] on span "Apply" at bounding box center [409, 368] width 32 height 10
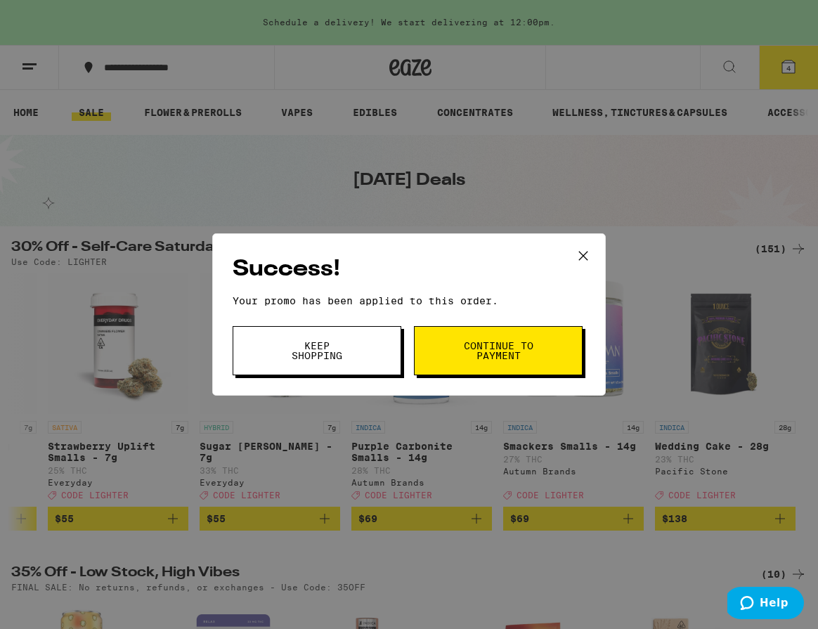
click at [488, 338] on button "Continue to payment" at bounding box center [498, 350] width 169 height 49
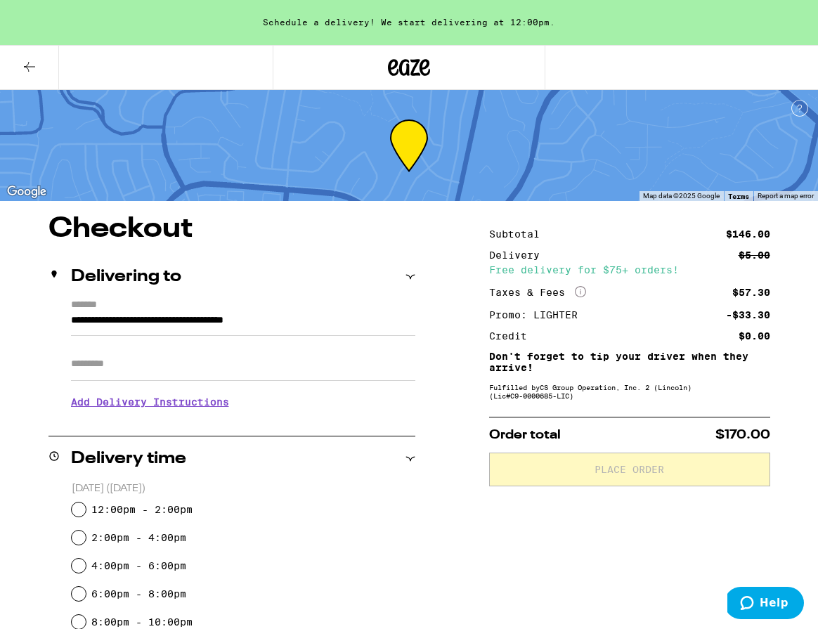
click at [27, 66] on icon at bounding box center [29, 67] width 11 height 10
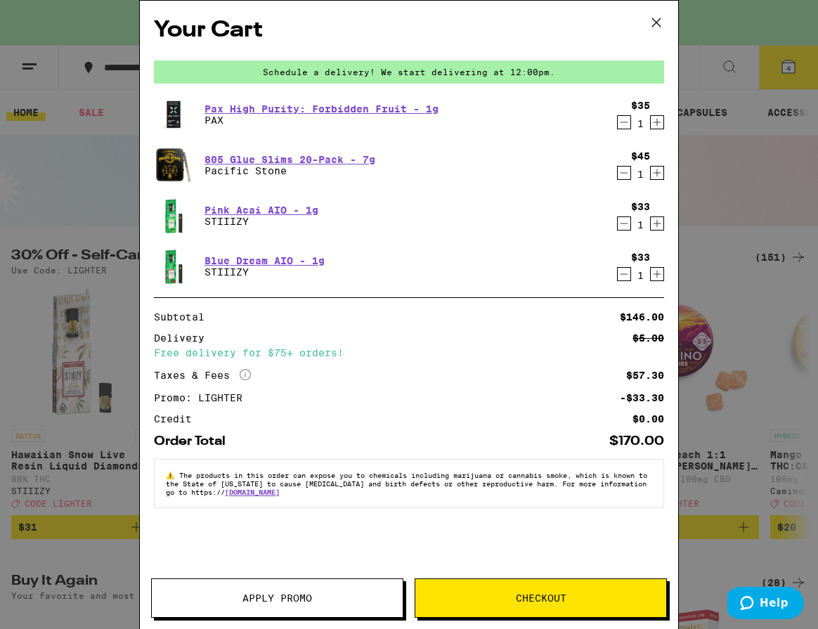
click at [655, 22] on icon at bounding box center [656, 22] width 21 height 21
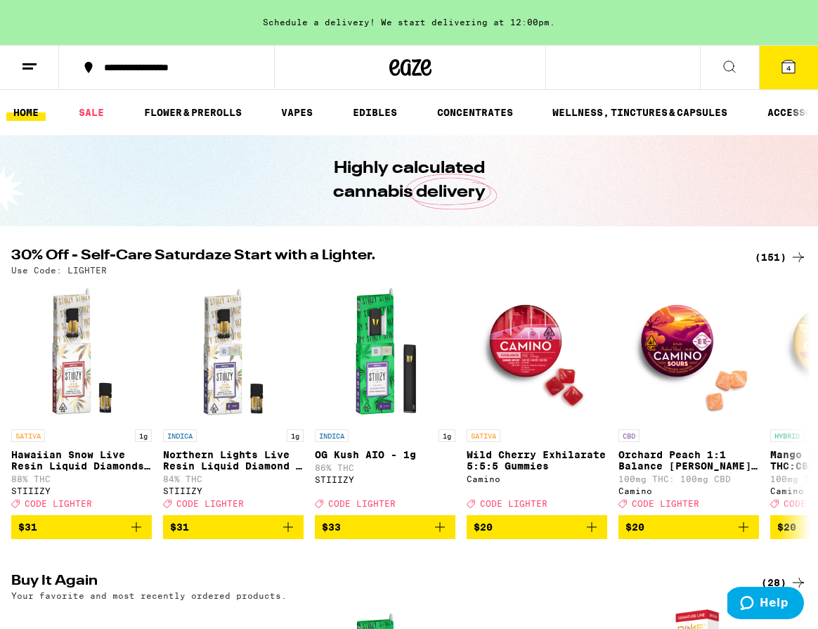
click at [788, 64] on span "4" at bounding box center [788, 68] width 4 height 8
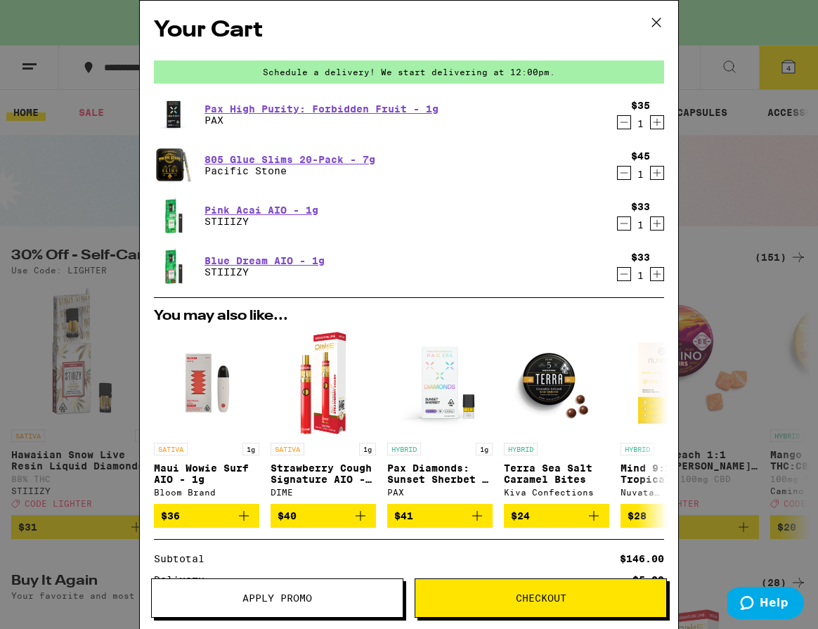
click at [337, 600] on span "Apply Promo" at bounding box center [277, 598] width 251 height 10
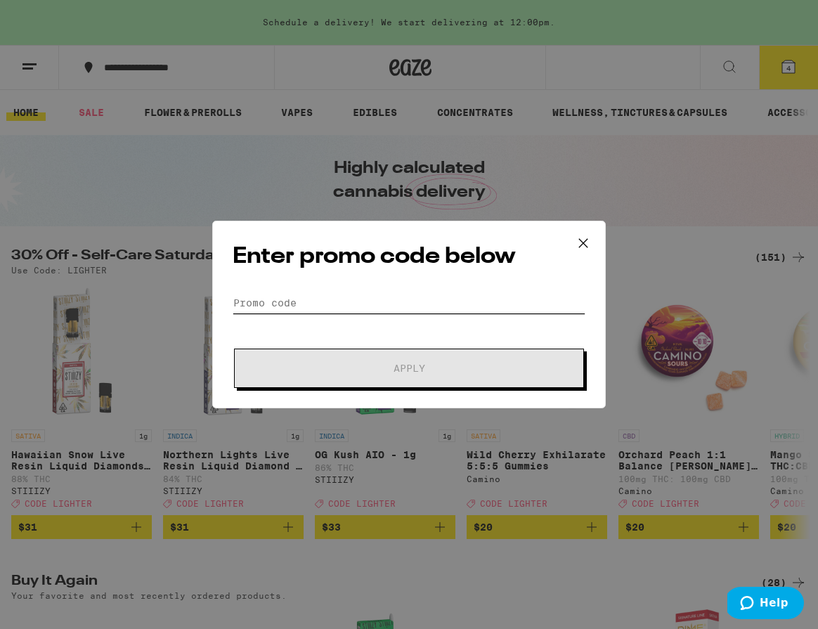
click at [335, 305] on input "Promo Code" at bounding box center [409, 302] width 353 height 21
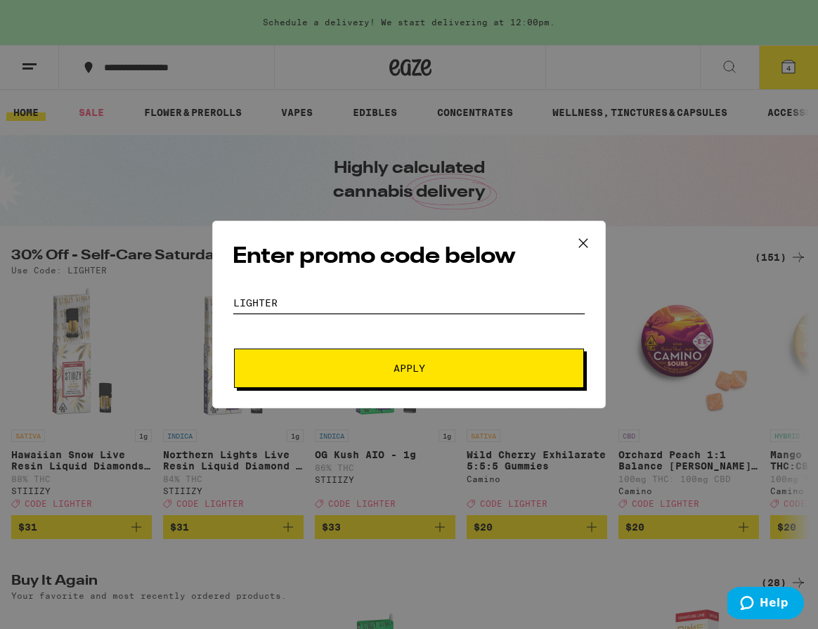
type input "lighter"
click at [409, 384] on button "Apply" at bounding box center [409, 367] width 350 height 39
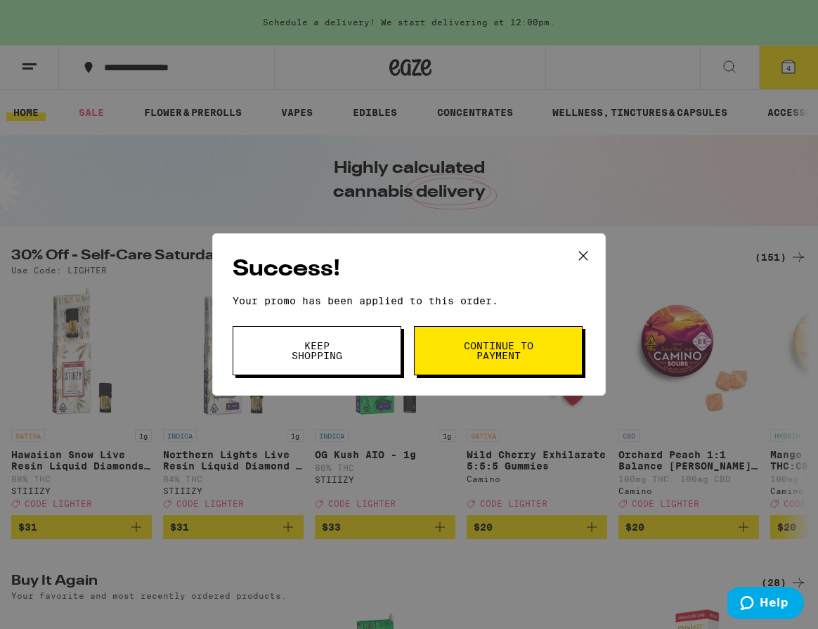
click at [510, 351] on span "Continue to payment" at bounding box center [498, 351] width 72 height 20
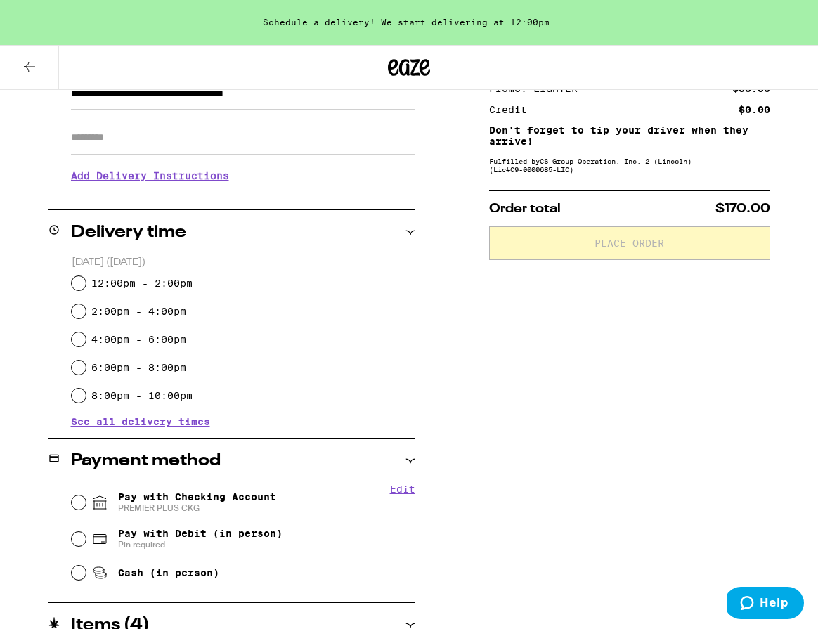
scroll to position [353, 0]
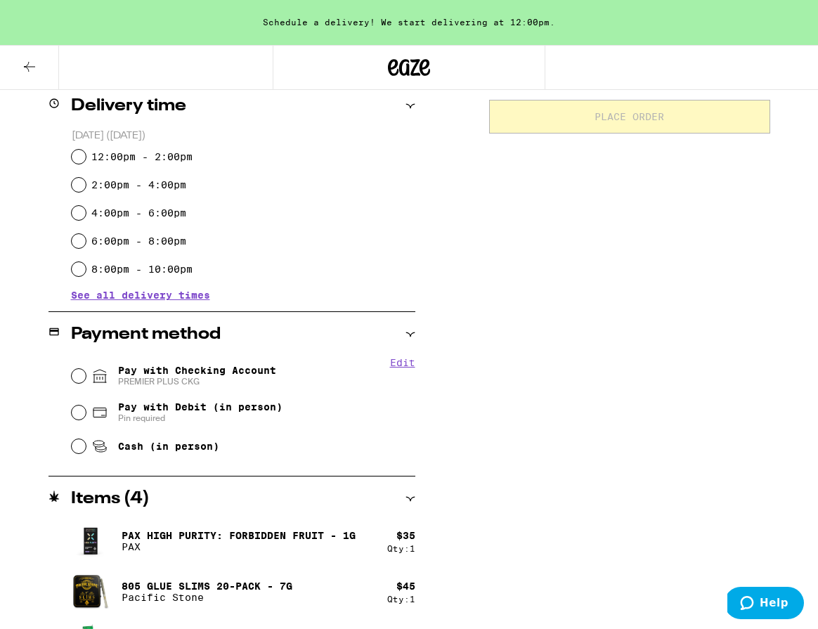
click at [77, 159] on input "12:00pm - 2:00pm" at bounding box center [79, 157] width 14 height 14
radio input "true"
click at [82, 374] on input "Pay with Checking Account PREMIER PLUS CKG" at bounding box center [79, 376] width 14 height 14
radio input "true"
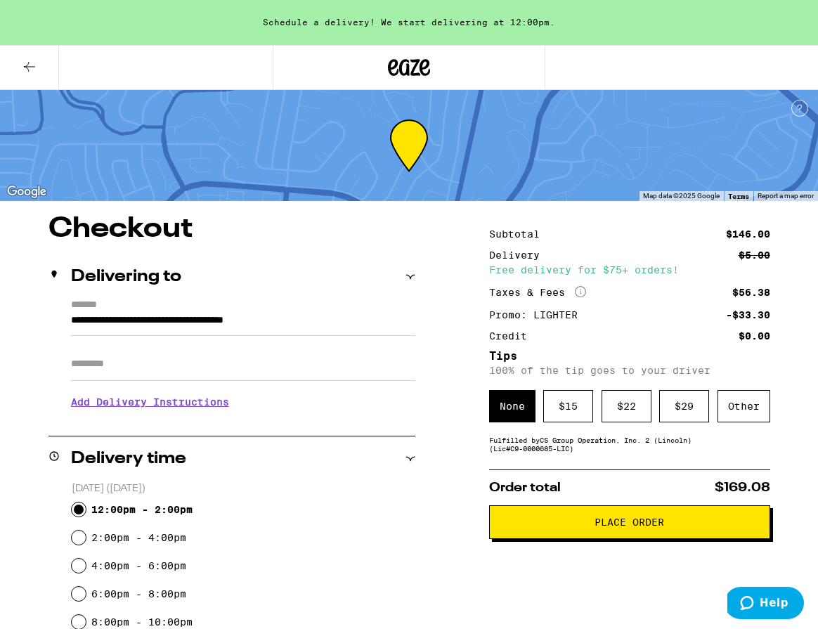
scroll to position [0, 0]
click at [596, 535] on button "Place Order" at bounding box center [629, 522] width 281 height 34
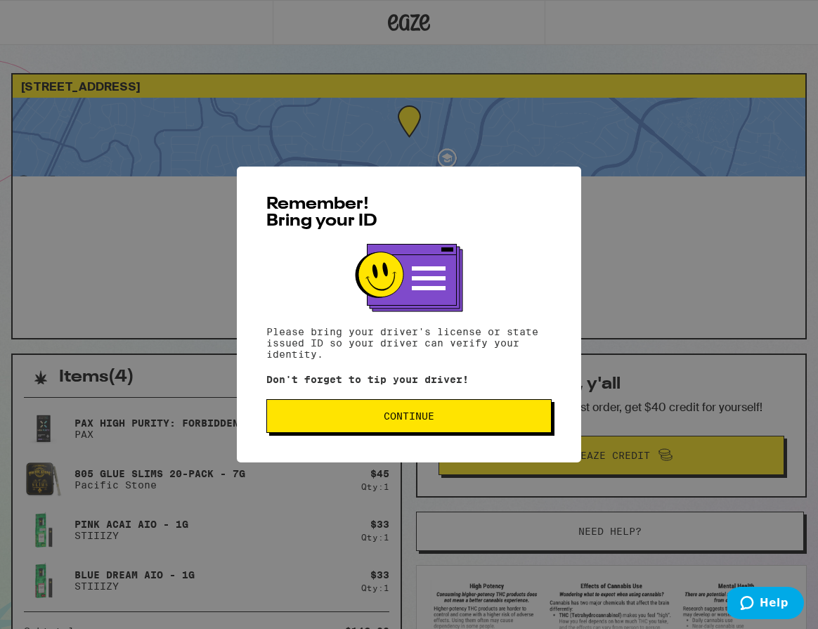
click at [432, 410] on button "Continue" at bounding box center [408, 416] width 285 height 34
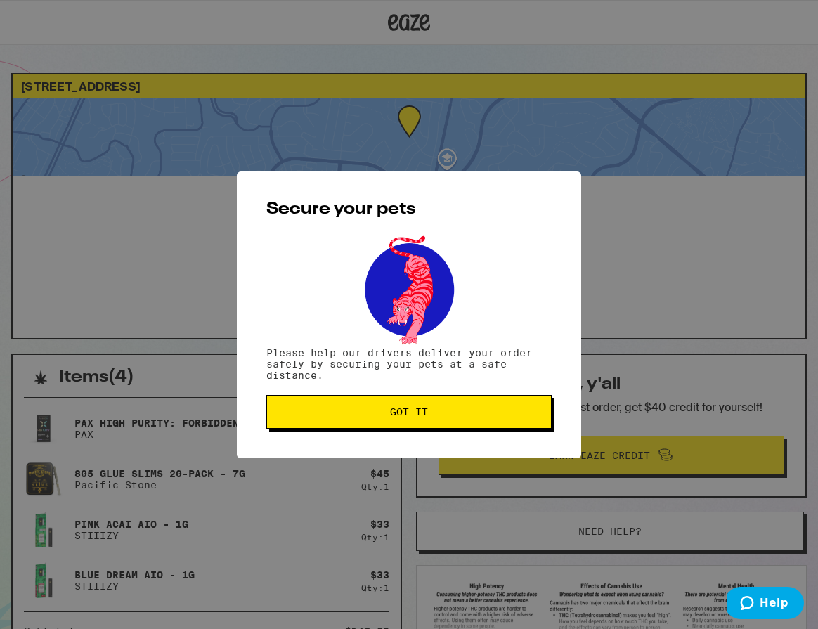
click at [432, 410] on span "Got it" at bounding box center [408, 412] width 261 height 10
